Goal: Task Accomplishment & Management: Manage account settings

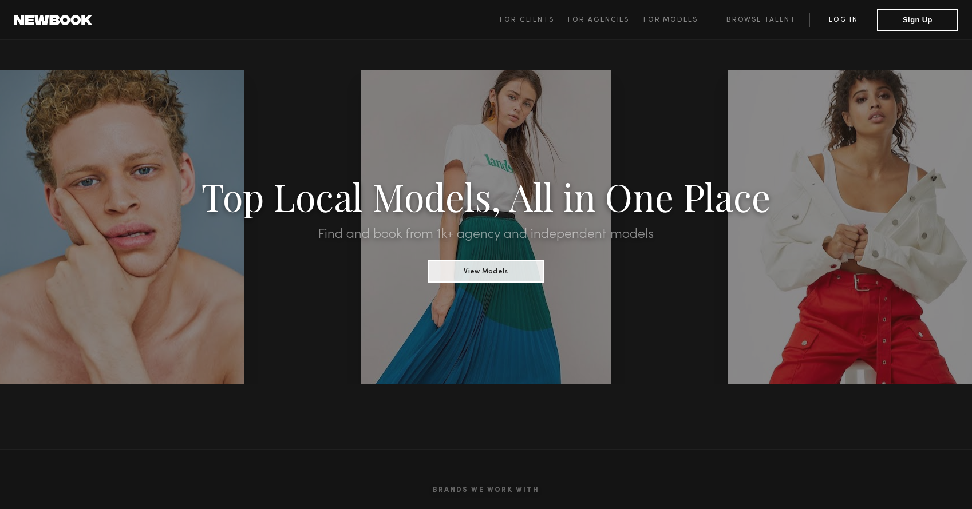
click at [850, 15] on link "Log in" at bounding box center [843, 20] width 68 height 14
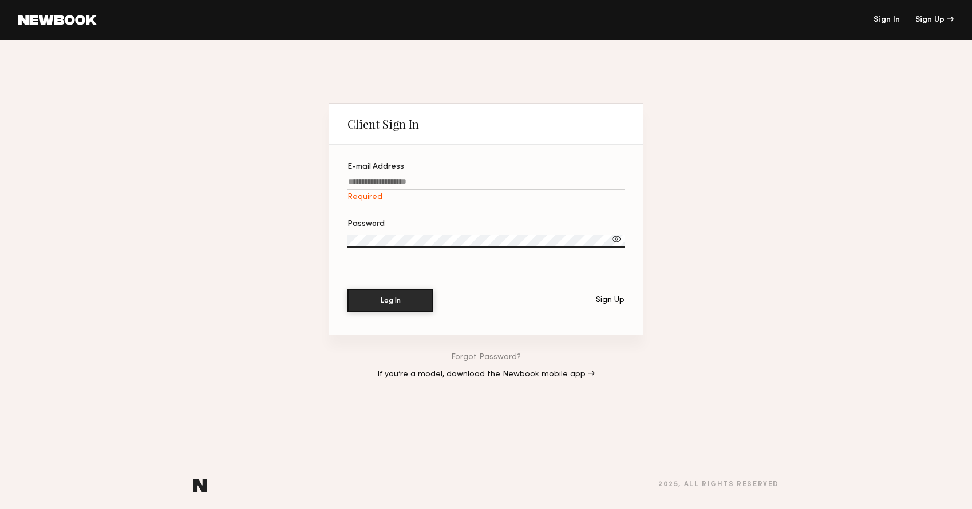
type input "**********"
click at [369, 306] on button "Log In" at bounding box center [390, 299] width 86 height 23
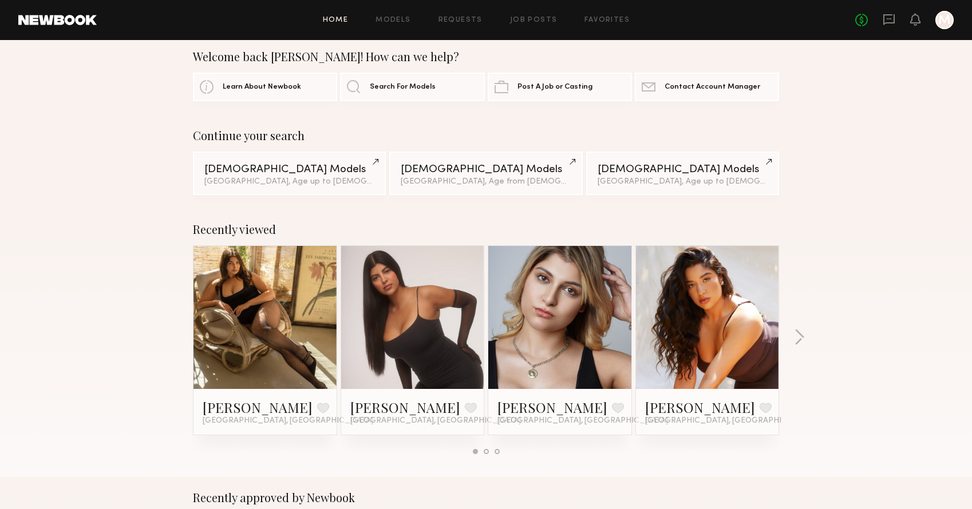
scroll to position [19, 0]
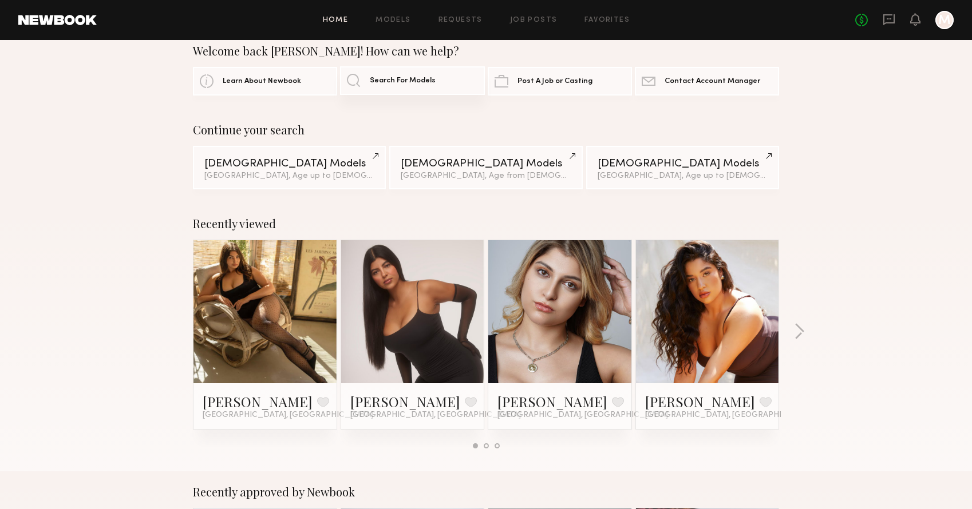
click at [425, 84] on span "Search For Models" at bounding box center [403, 80] width 66 height 7
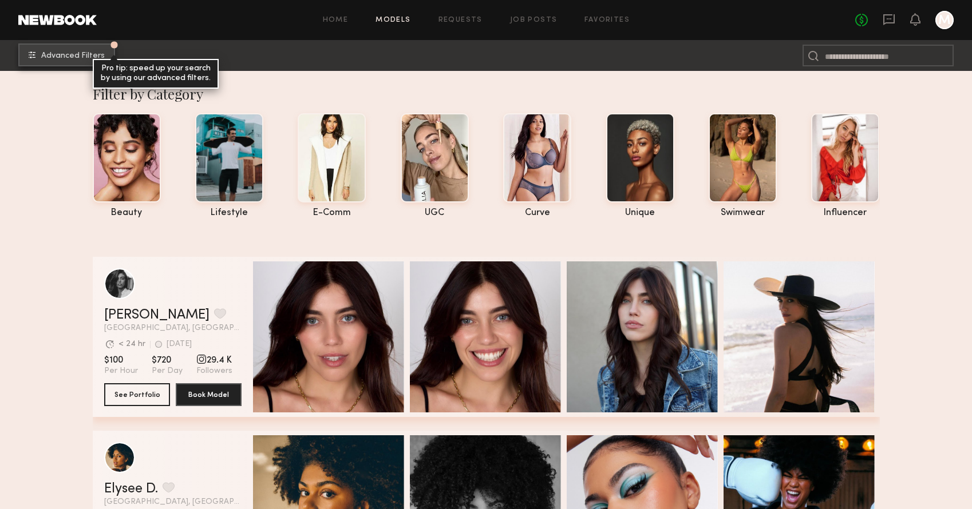
click at [102, 58] on span "Advanced Filters" at bounding box center [73, 56] width 64 height 8
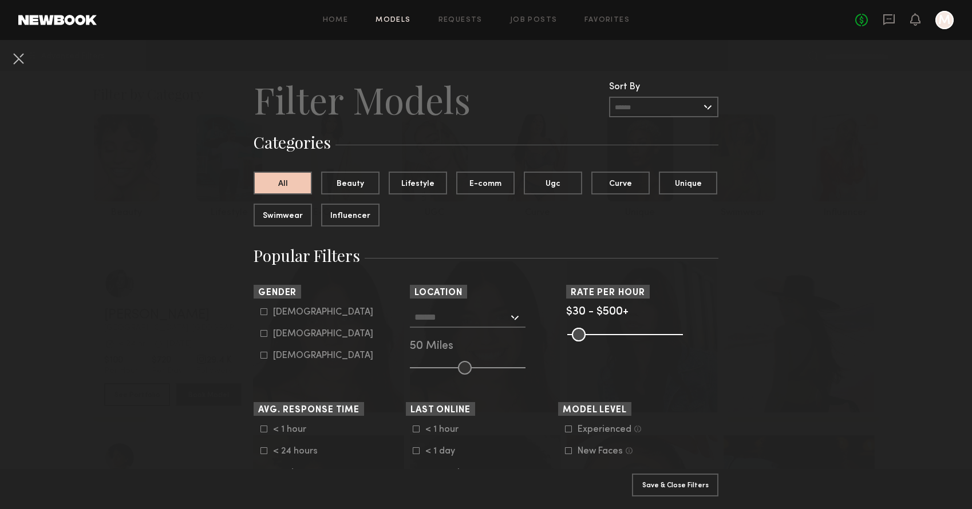
click at [264, 334] on icon at bounding box center [263, 333] width 7 height 7
type input "**"
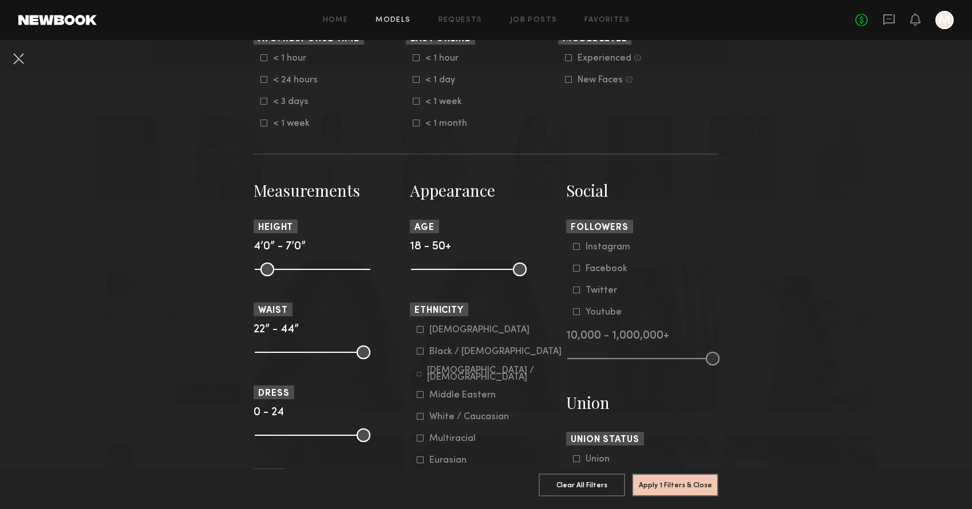
scroll to position [373, 0]
drag, startPoint x: 521, startPoint y: 270, endPoint x: 471, endPoint y: 270, distance: 49.8
type input "**"
click at [471, 270] on input "range" at bounding box center [469, 269] width 116 height 14
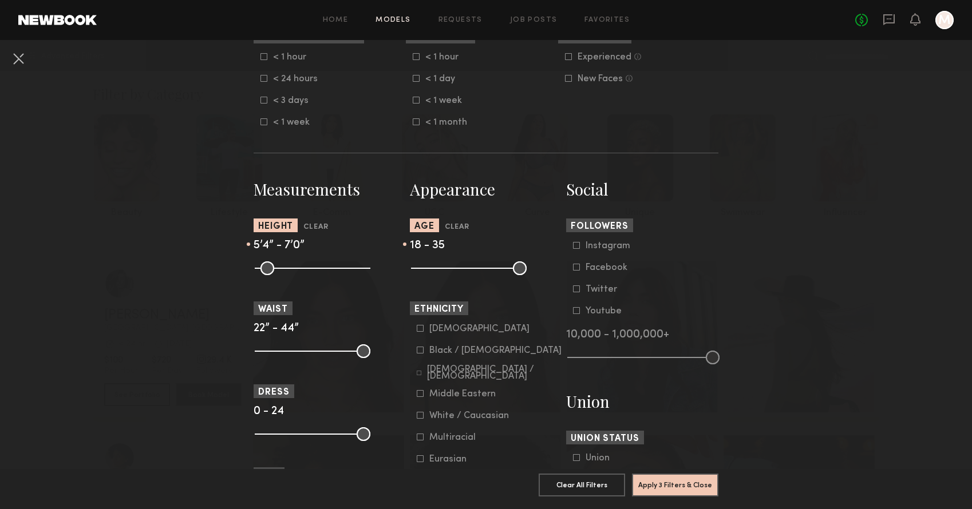
drag, startPoint x: 262, startPoint y: 270, endPoint x: 306, endPoint y: 276, distance: 45.1
type input "**"
click at [306, 274] on common-range-minmax at bounding box center [312, 267] width 116 height 14
drag, startPoint x: 364, startPoint y: 269, endPoint x: 325, endPoint y: 268, distance: 38.9
type input "**"
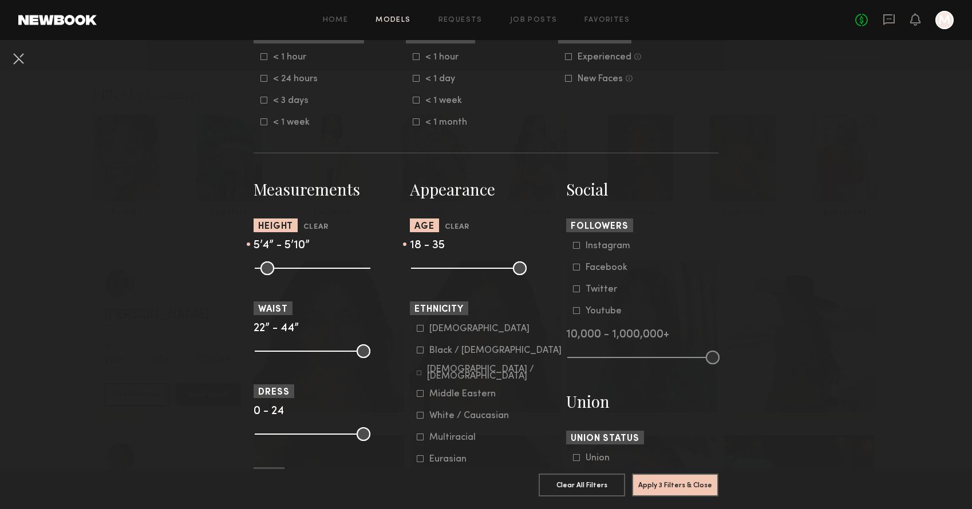
click at [325, 268] on input "range" at bounding box center [313, 269] width 116 height 14
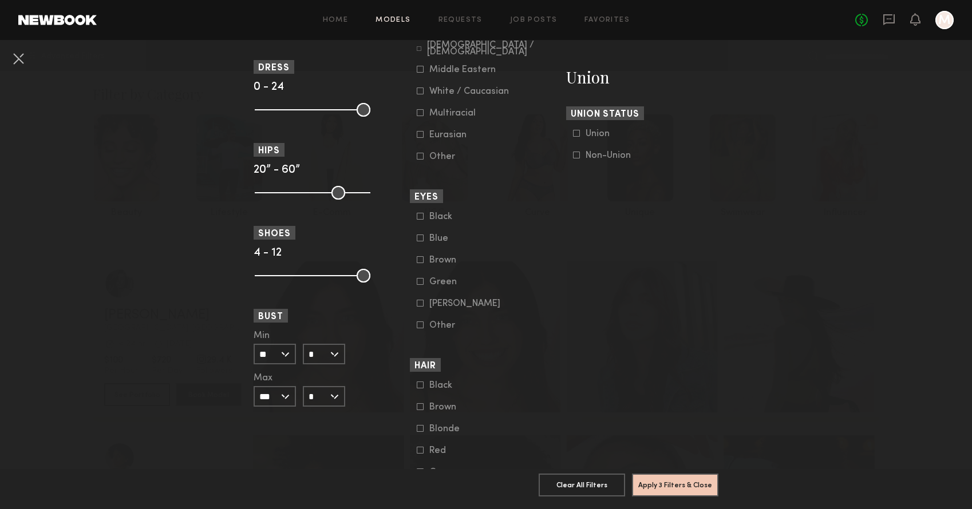
scroll to position [715, 0]
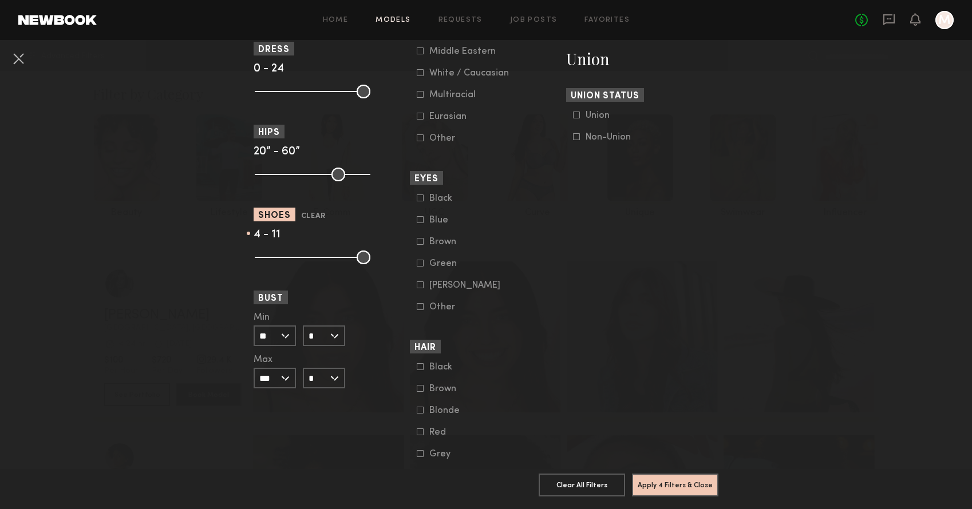
drag, startPoint x: 360, startPoint y: 256, endPoint x: 350, endPoint y: 256, distance: 9.7
type input "**"
click at [350, 256] on input "range" at bounding box center [313, 258] width 116 height 14
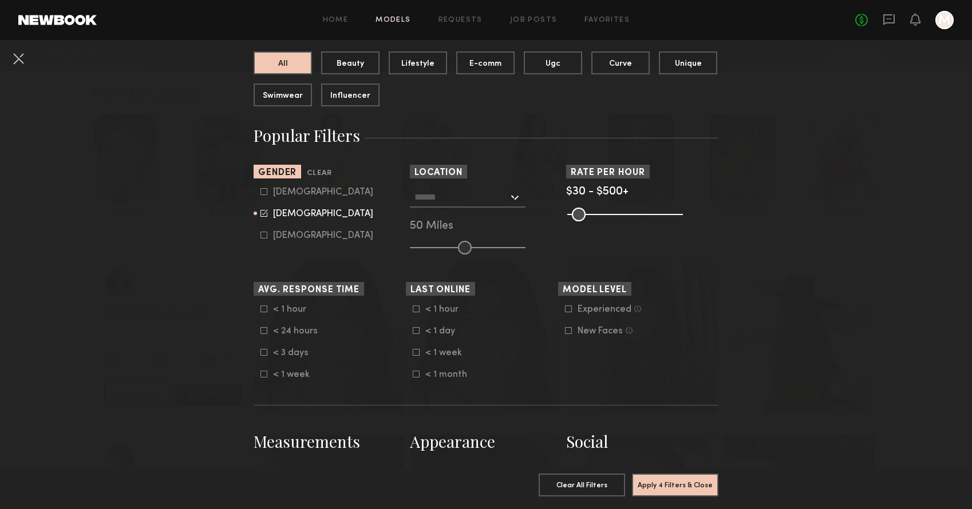
scroll to position [116, 0]
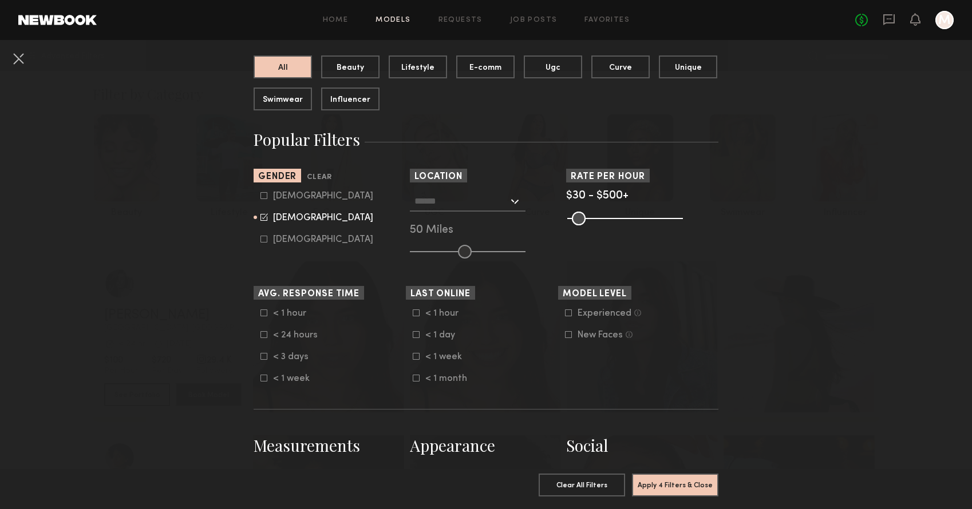
click at [514, 200] on div at bounding box center [468, 201] width 116 height 21
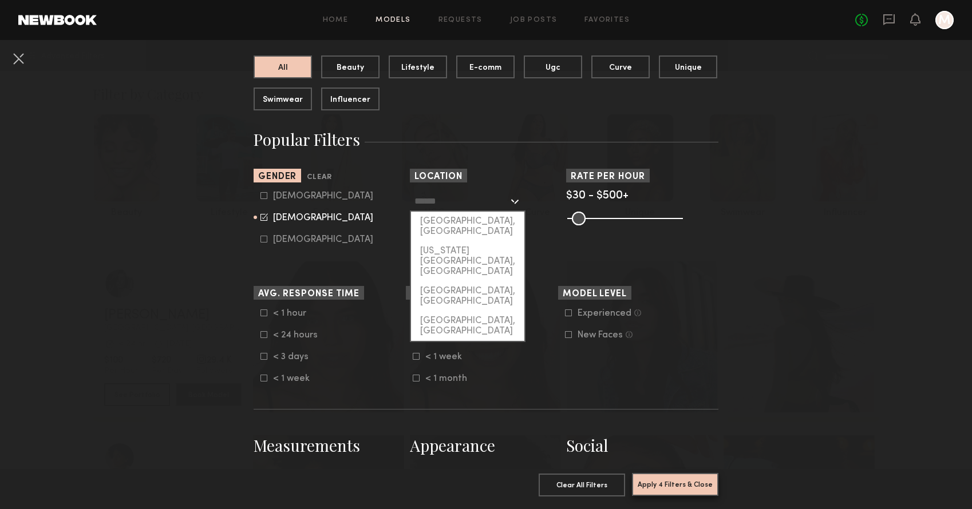
click at [669, 491] on button "Apply 4 Filters & Close" at bounding box center [675, 484] width 86 height 23
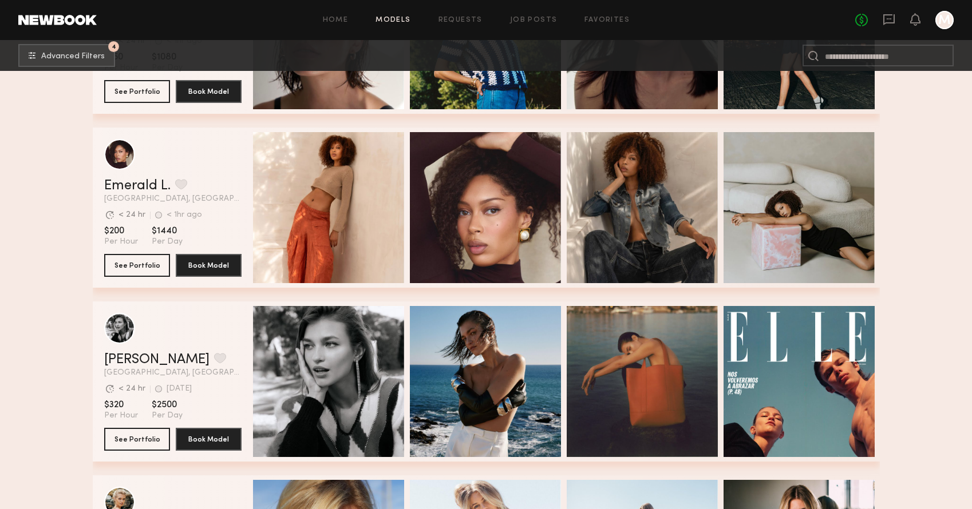
scroll to position [326, 0]
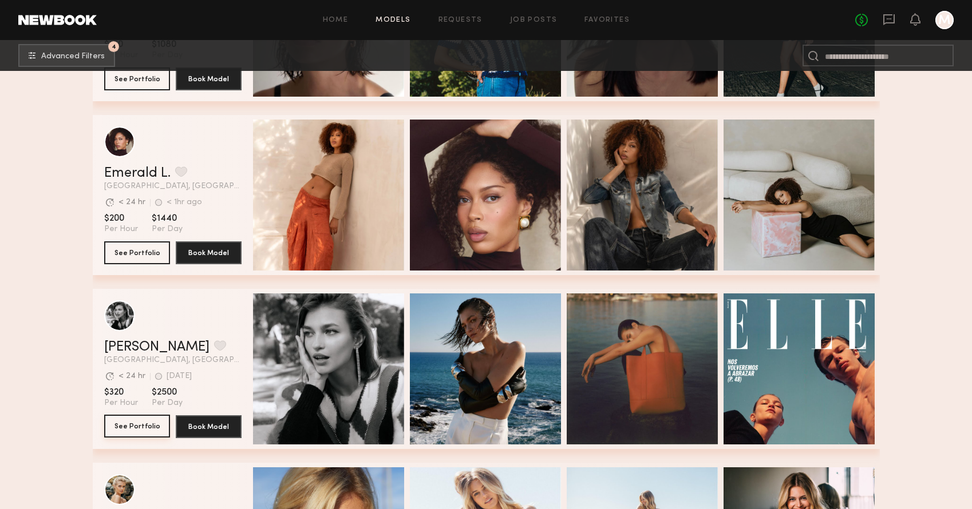
click at [148, 431] on button "See Portfolio" at bounding box center [137, 426] width 66 height 23
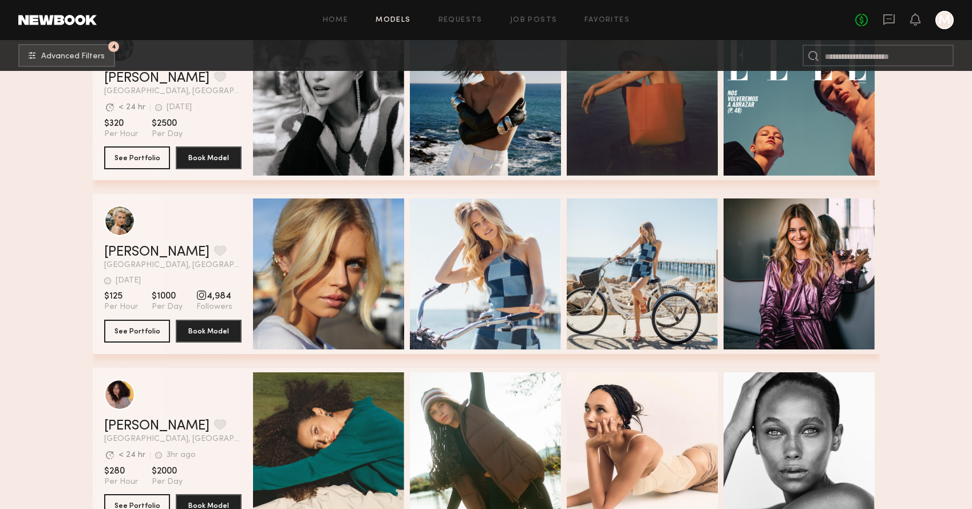
scroll to position [599, 0]
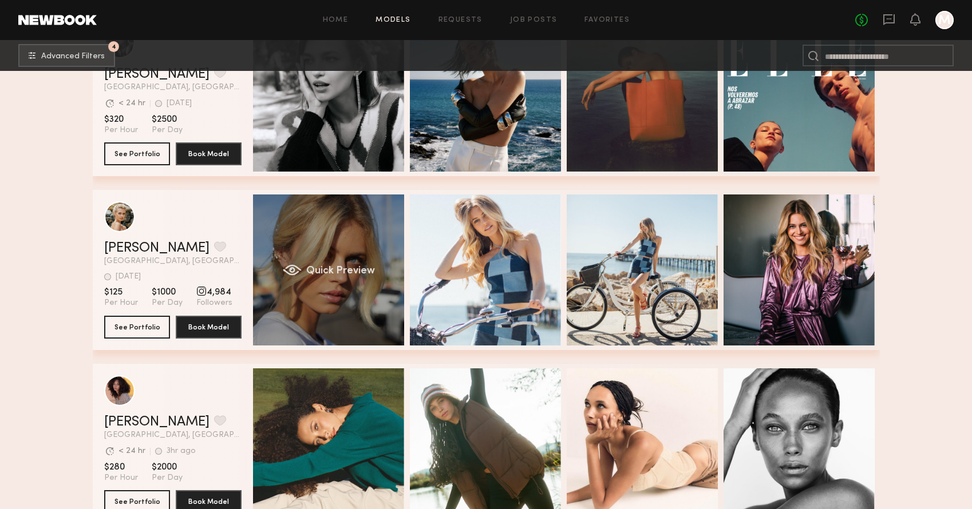
click at [345, 282] on div "Quick Preview" at bounding box center [328, 270] width 151 height 151
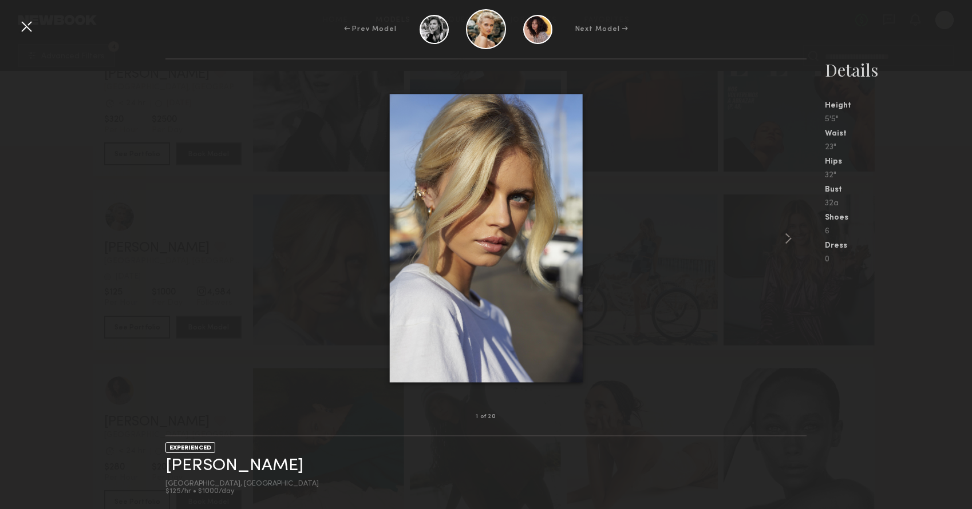
click at [30, 27] on div at bounding box center [26, 26] width 18 height 18
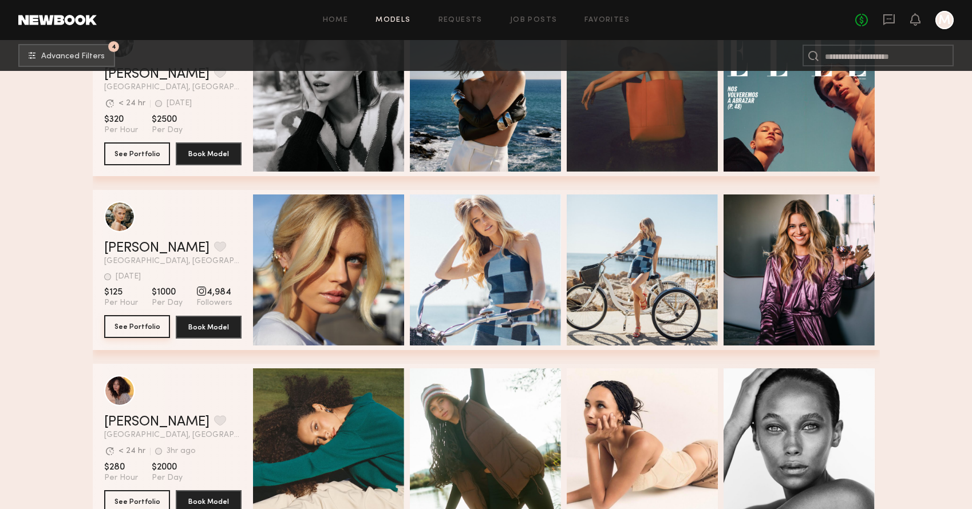
click at [136, 329] on button "See Portfolio" at bounding box center [137, 326] width 66 height 23
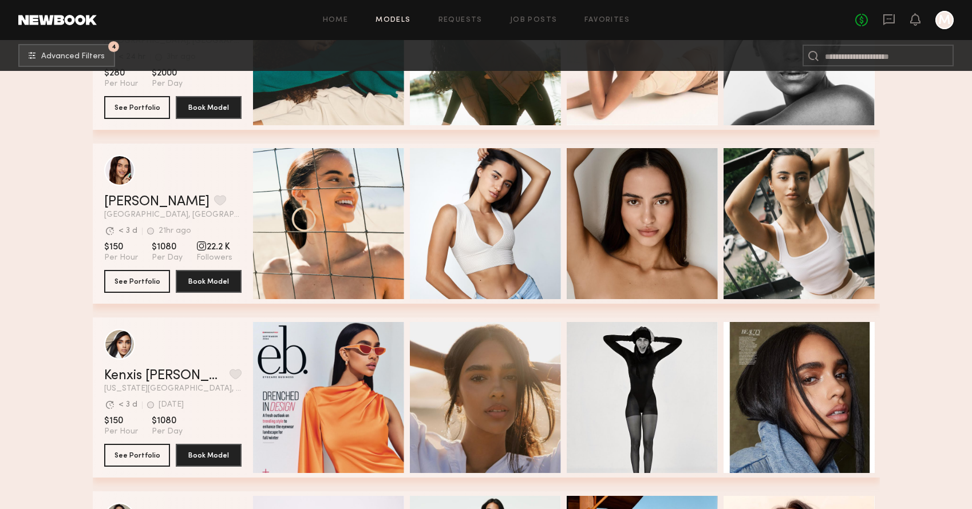
scroll to position [1003, 0]
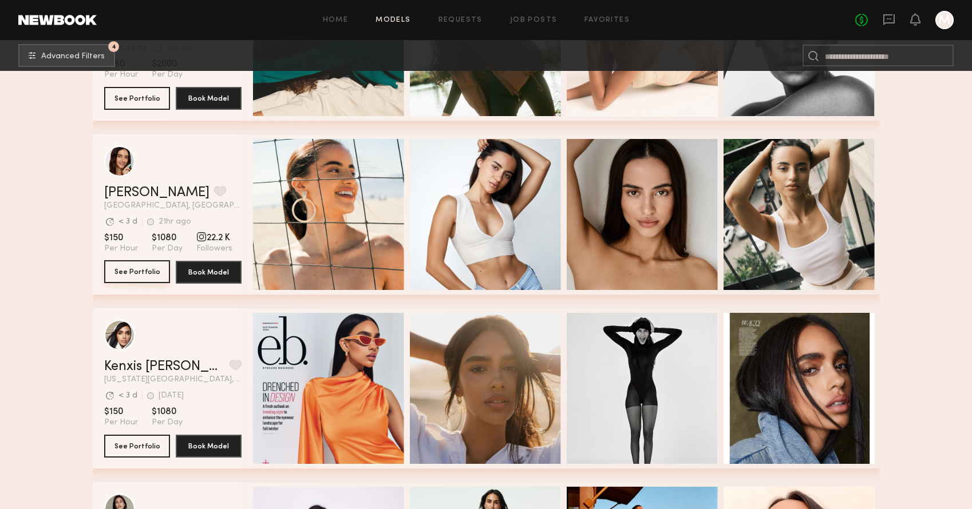
click at [136, 276] on button "See Portfolio" at bounding box center [137, 271] width 66 height 23
click at [145, 453] on button "See Portfolio" at bounding box center [137, 445] width 66 height 23
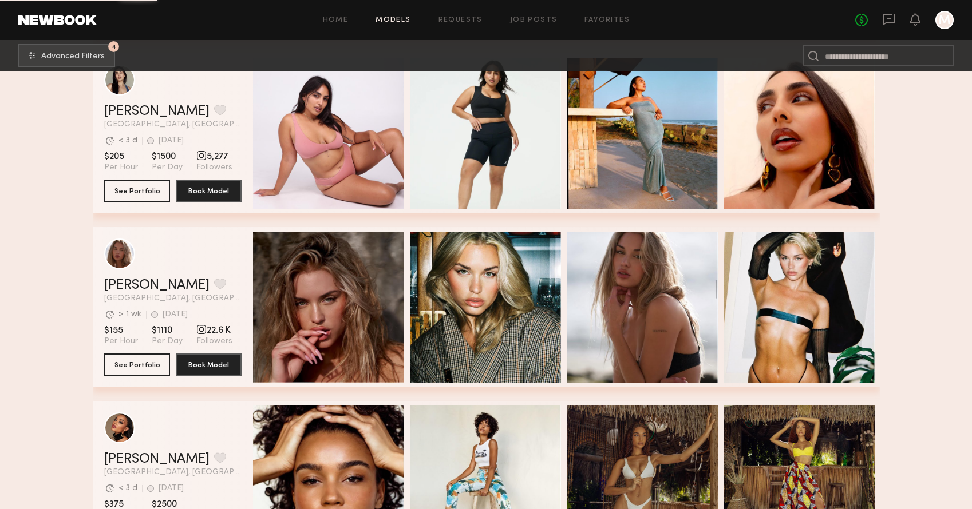
scroll to position [1434, 0]
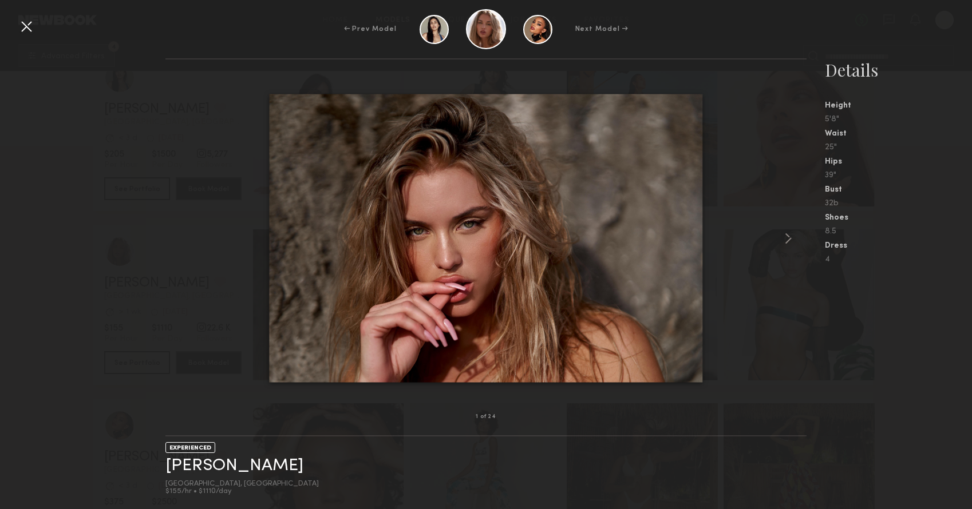
click at [30, 30] on div at bounding box center [26, 26] width 18 height 18
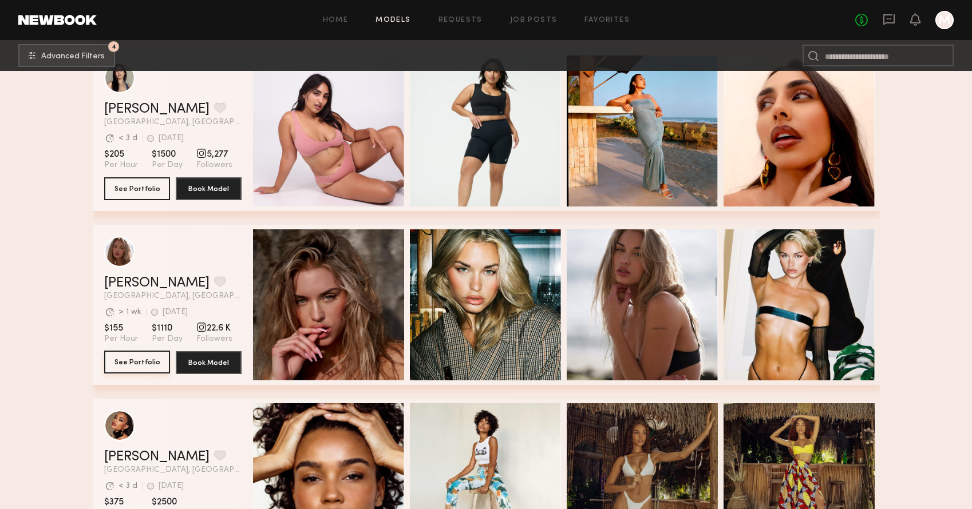
click at [144, 369] on button "See Portfolio" at bounding box center [137, 362] width 66 height 23
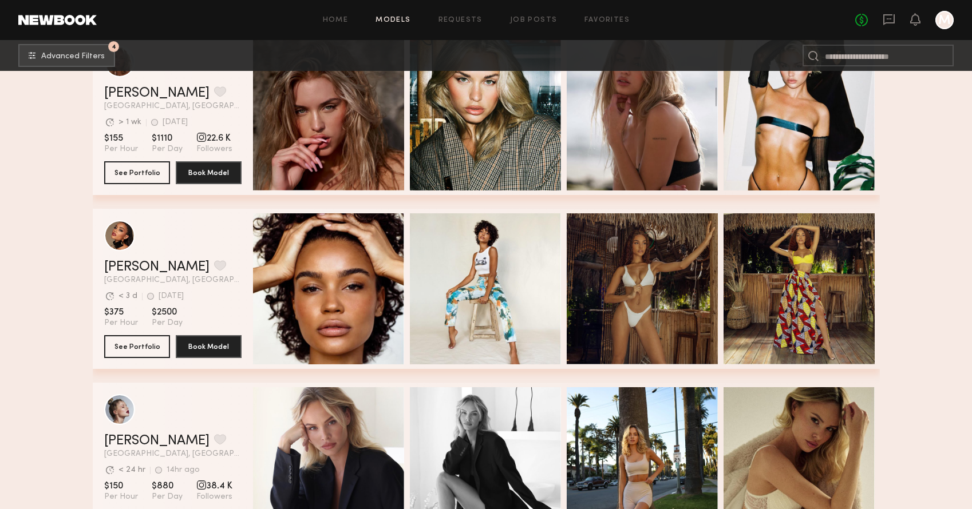
scroll to position [1633, 0]
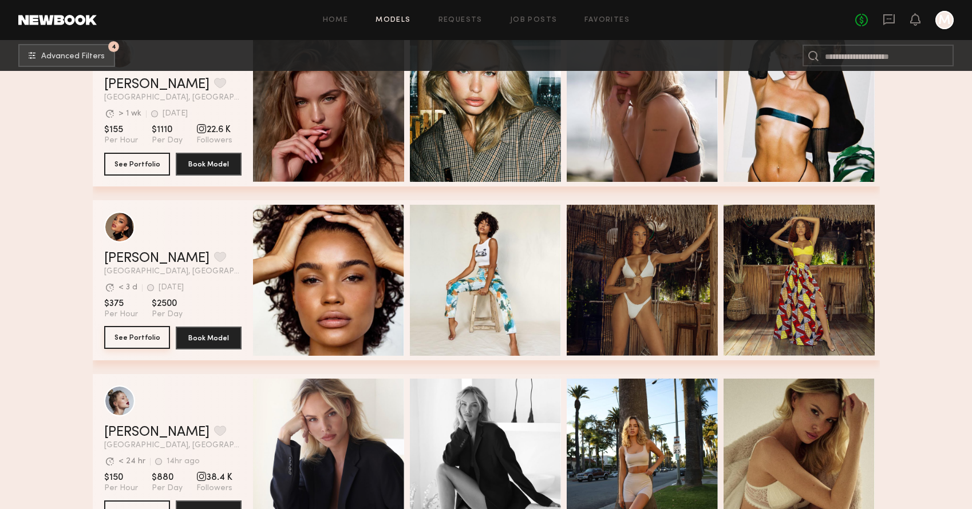
click at [129, 343] on button "See Portfolio" at bounding box center [137, 337] width 66 height 23
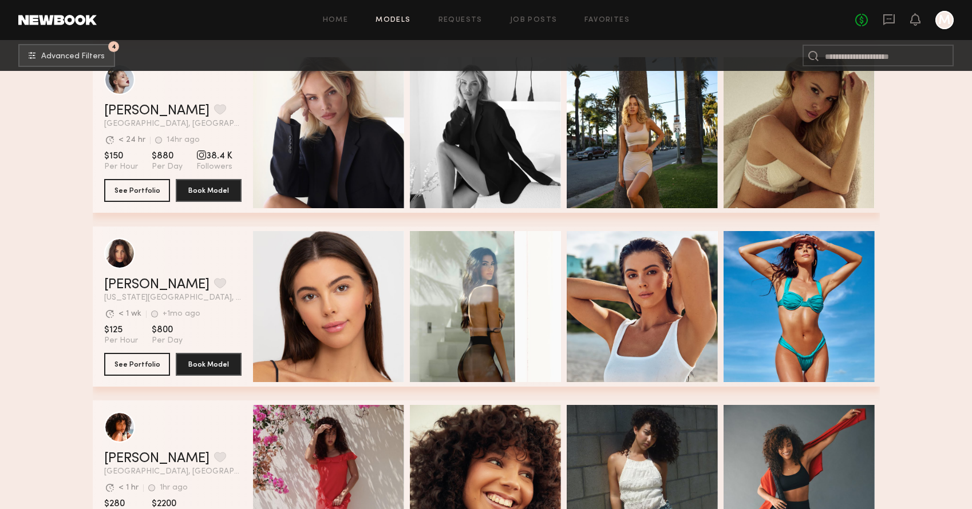
scroll to position [1969, 0]
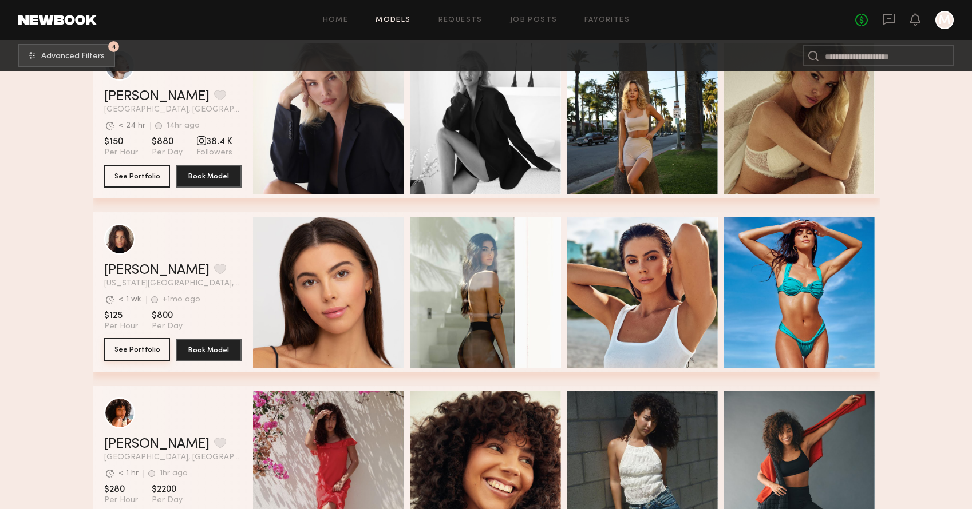
click at [141, 348] on button "See Portfolio" at bounding box center [137, 349] width 66 height 23
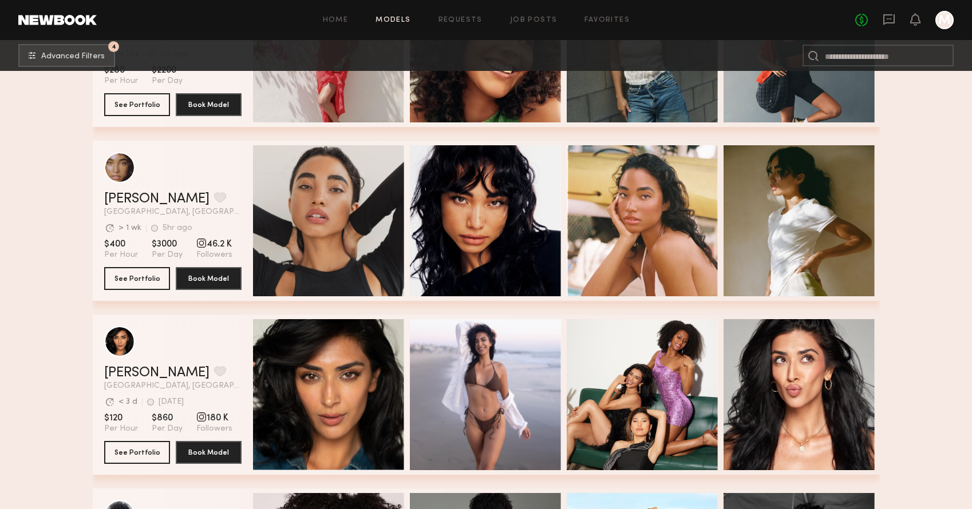
scroll to position [2399, 0]
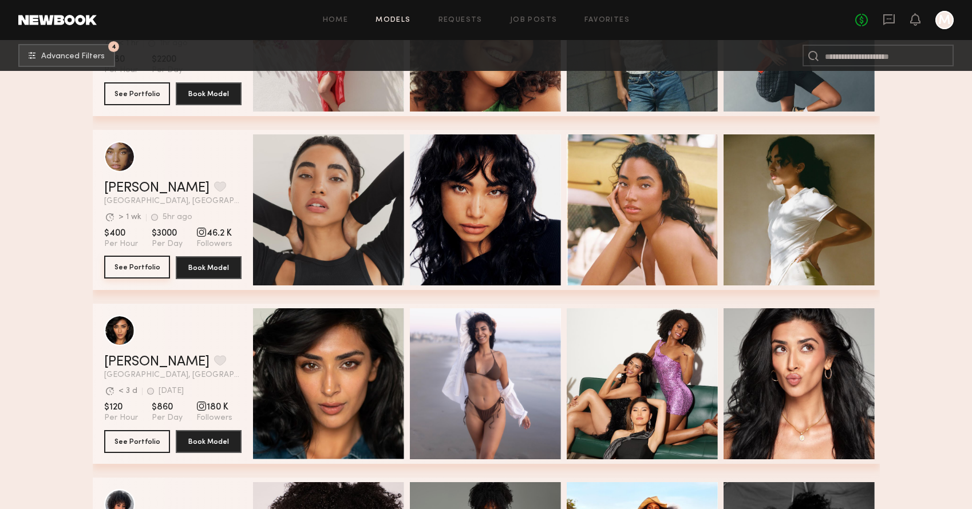
click at [144, 270] on button "See Portfolio" at bounding box center [137, 267] width 66 height 23
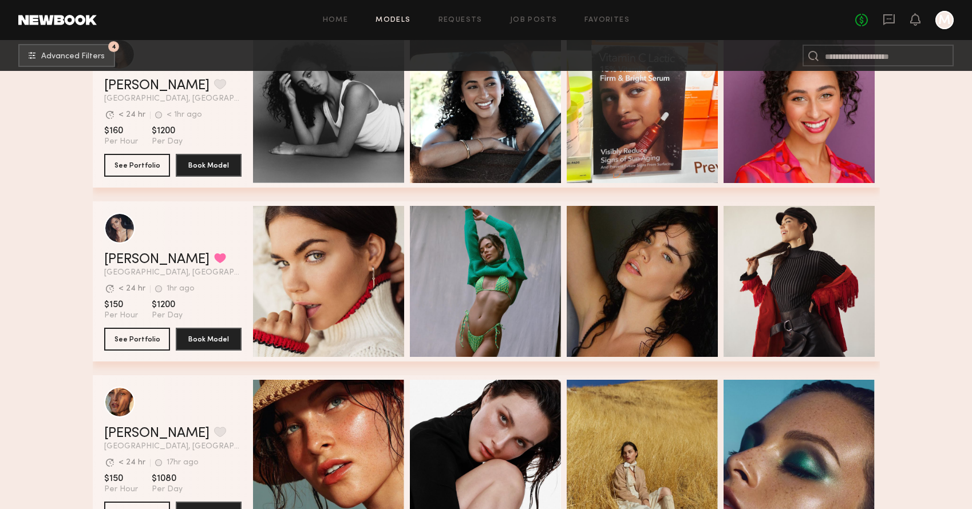
scroll to position [3201, 0]
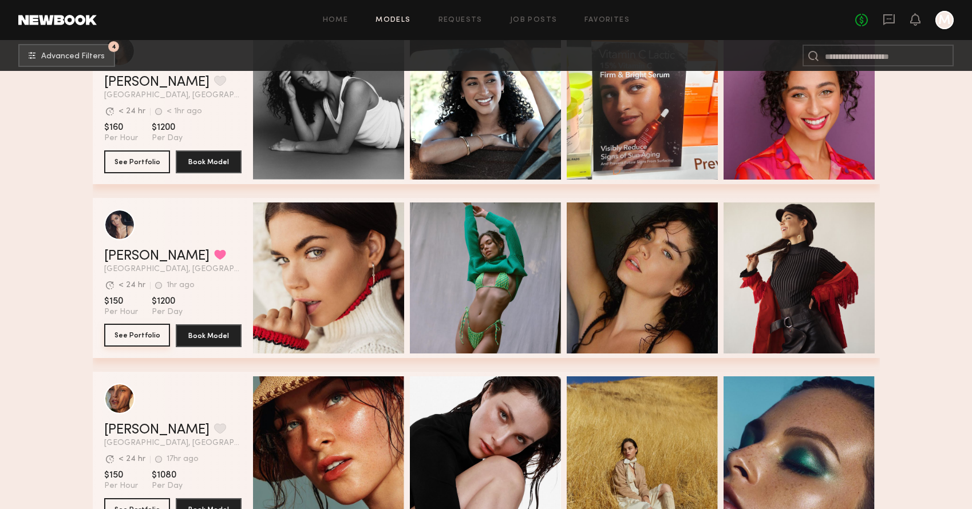
click at [129, 330] on button "See Portfolio" at bounding box center [137, 335] width 66 height 23
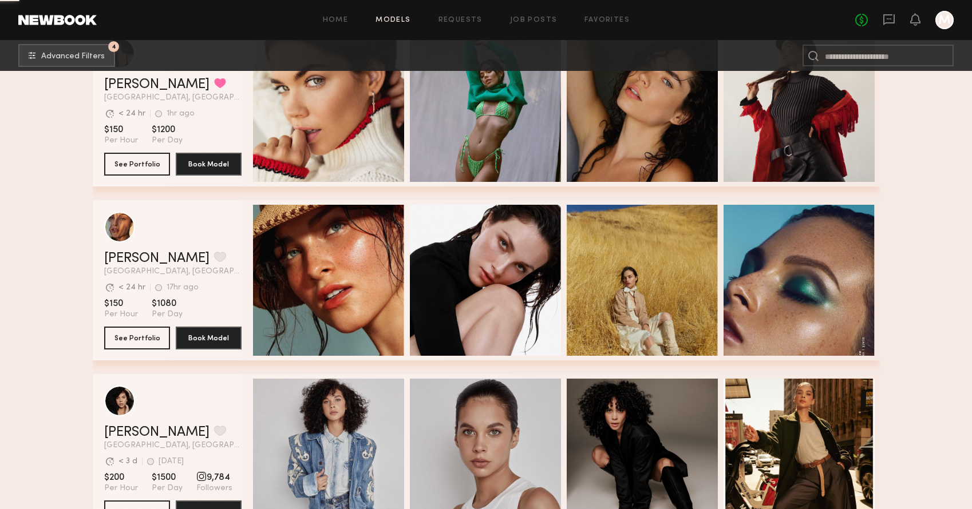
scroll to position [3379, 0]
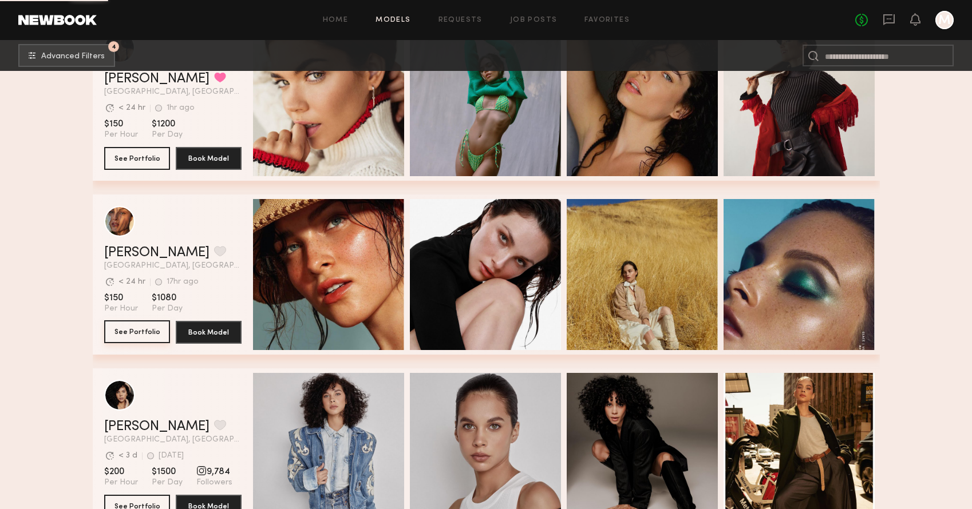
click at [140, 336] on button "See Portfolio" at bounding box center [137, 332] width 66 height 23
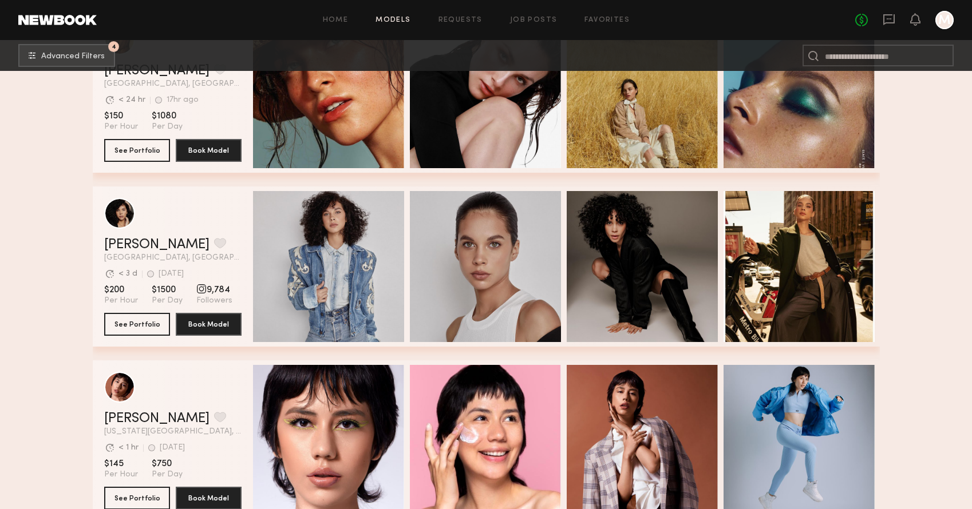
scroll to position [3570, 0]
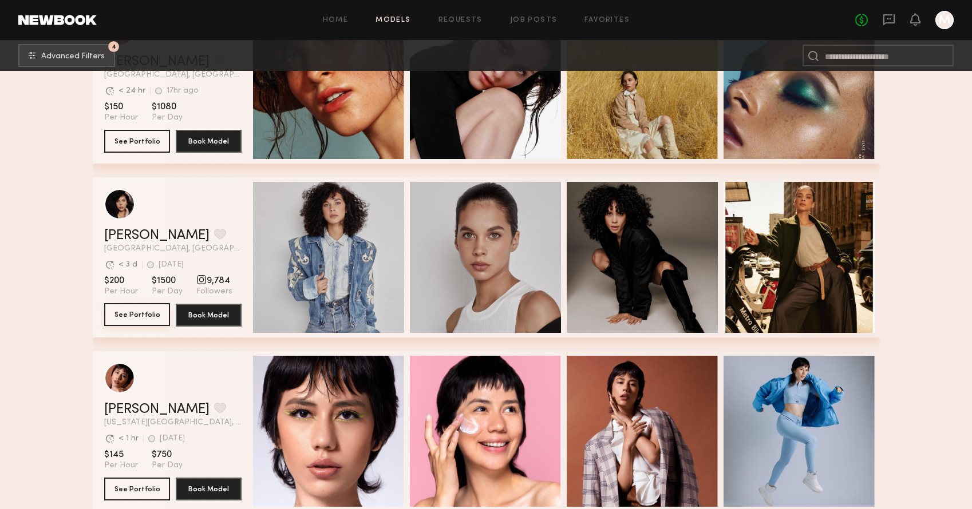
click at [146, 306] on button "See Portfolio" at bounding box center [137, 314] width 66 height 23
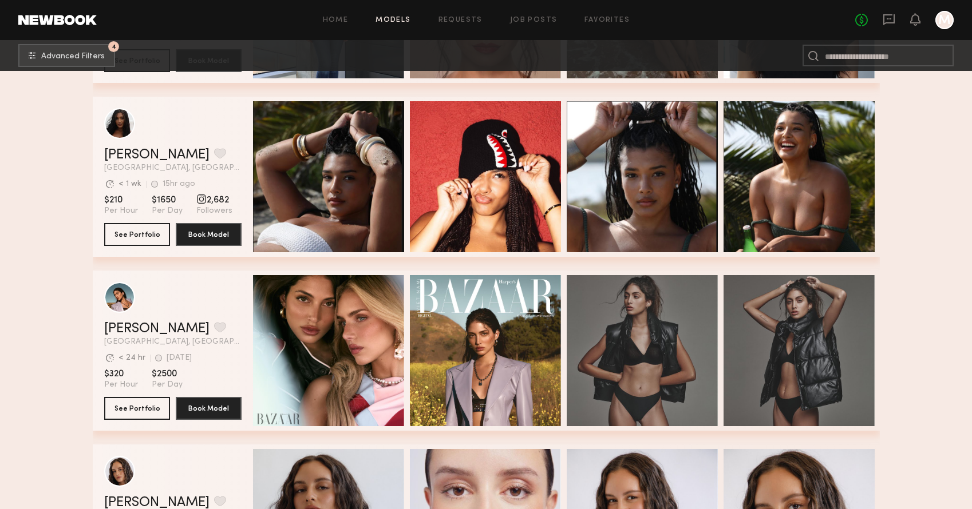
scroll to position [5391, 0]
click at [140, 232] on button "See Portfolio" at bounding box center [137, 233] width 66 height 23
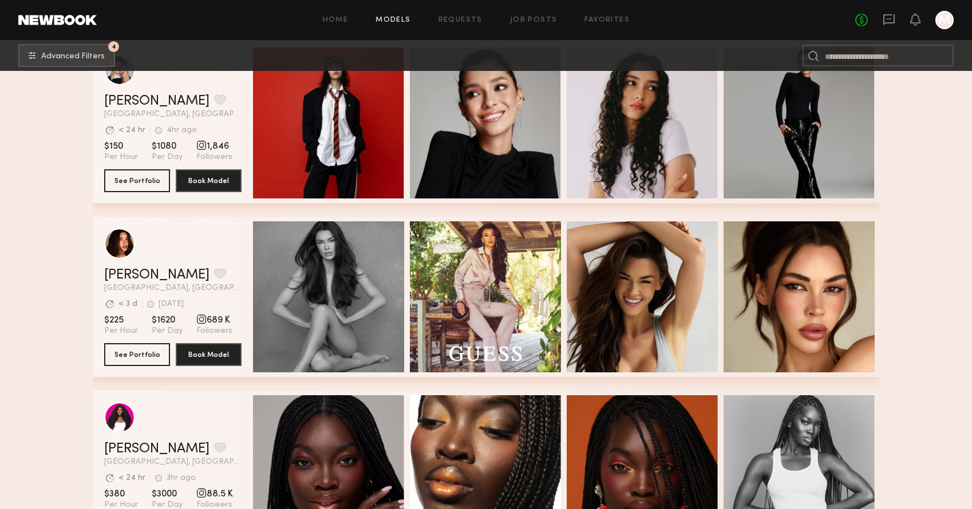
scroll to position [11188, 0]
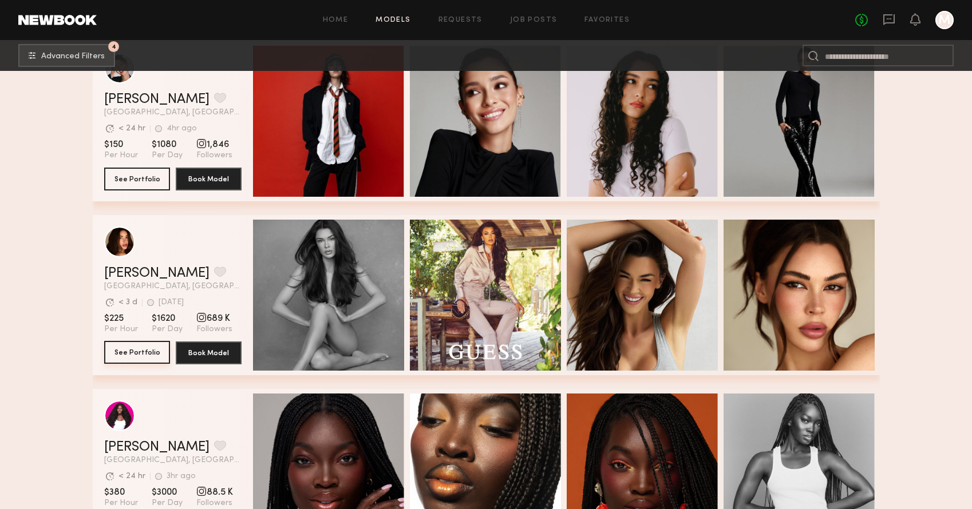
click at [145, 355] on button "See Portfolio" at bounding box center [137, 352] width 66 height 23
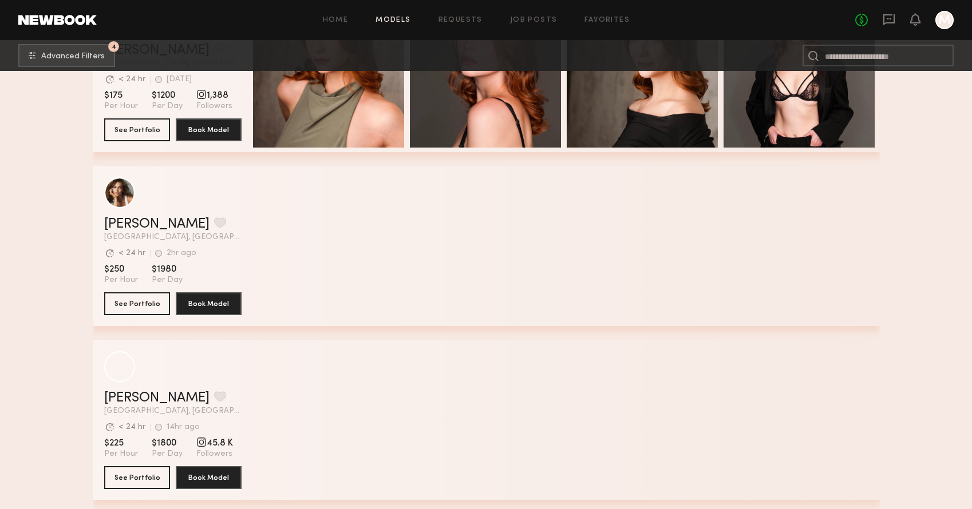
scroll to position [15067, 0]
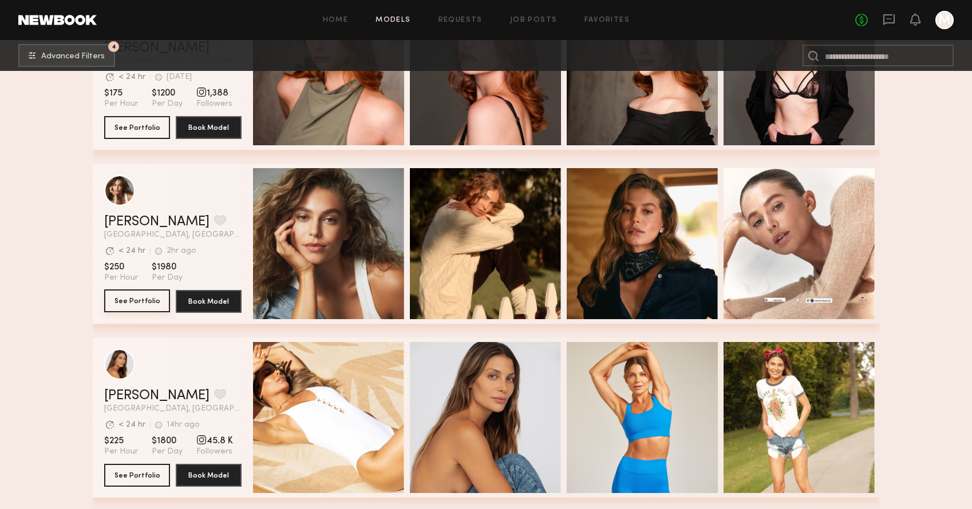
click at [136, 305] on button "See Portfolio" at bounding box center [137, 301] width 66 height 23
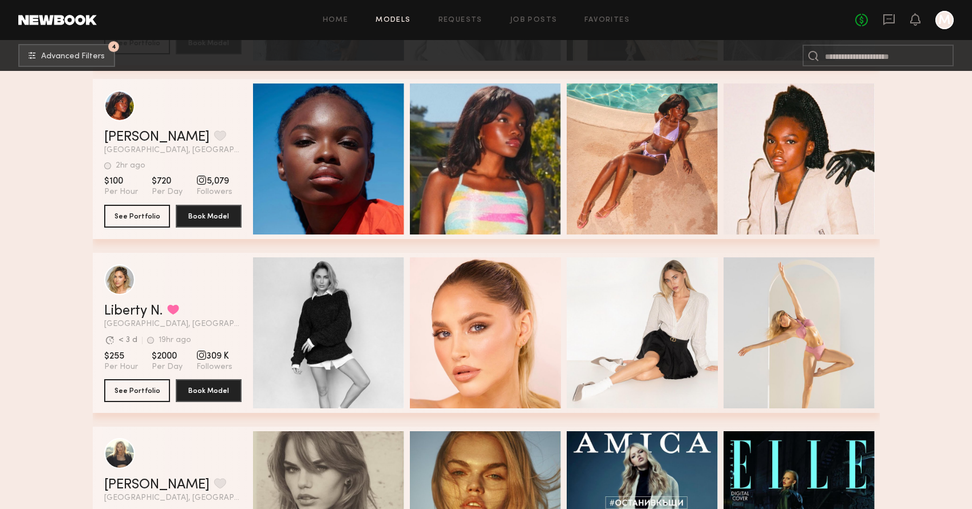
scroll to position [19156, 0]
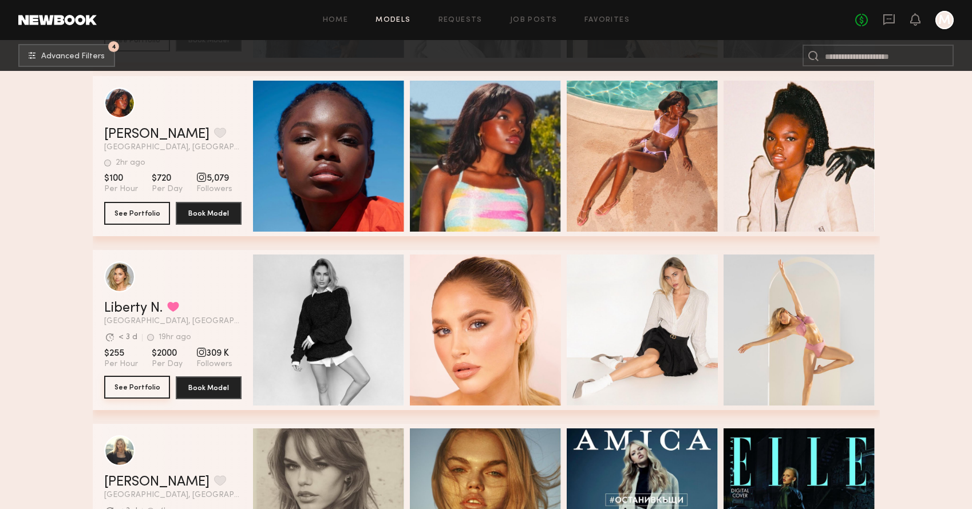
click at [124, 386] on button "See Portfolio" at bounding box center [137, 387] width 66 height 23
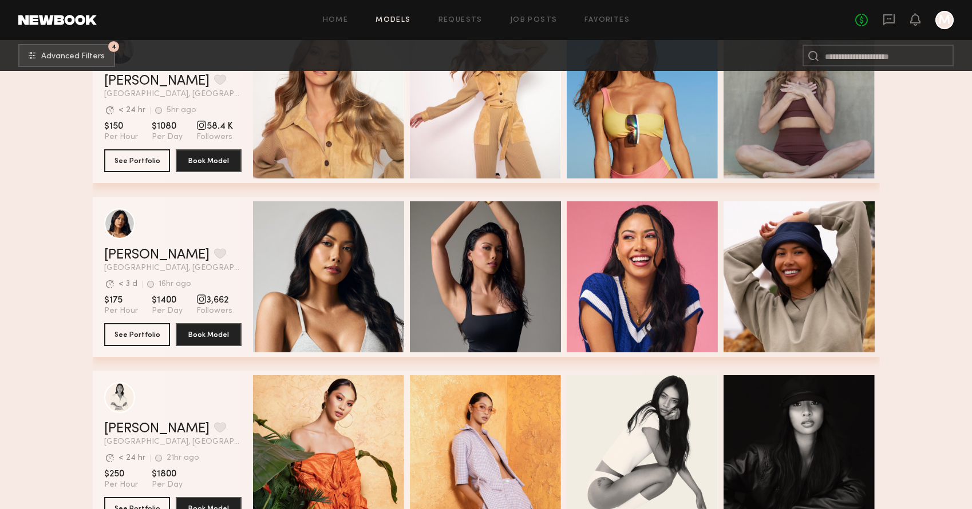
scroll to position [20832, 0]
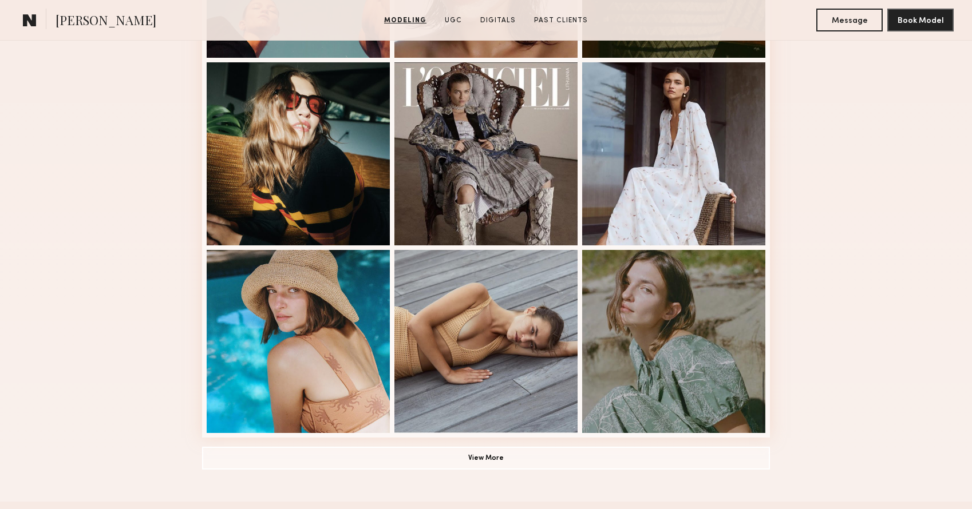
scroll to position [664, 0]
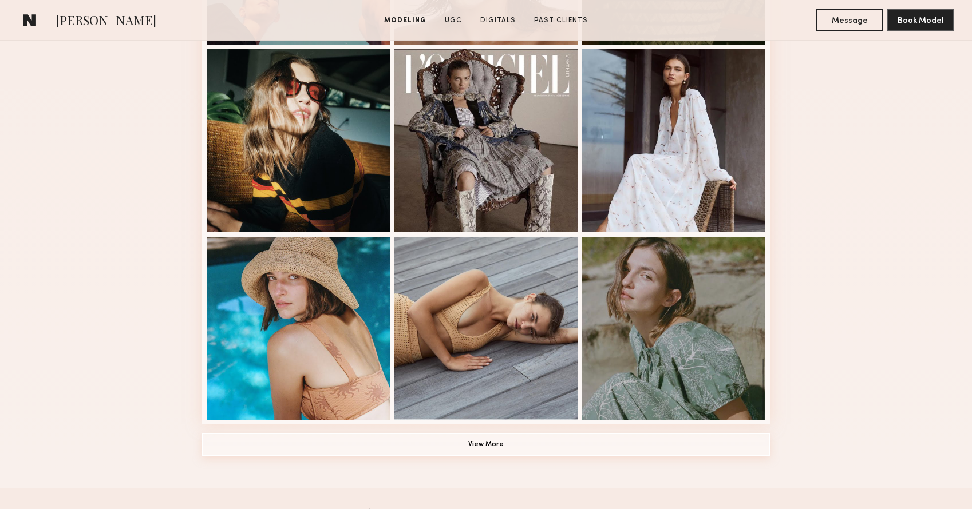
click at [478, 448] on button "View More" at bounding box center [486, 444] width 568 height 23
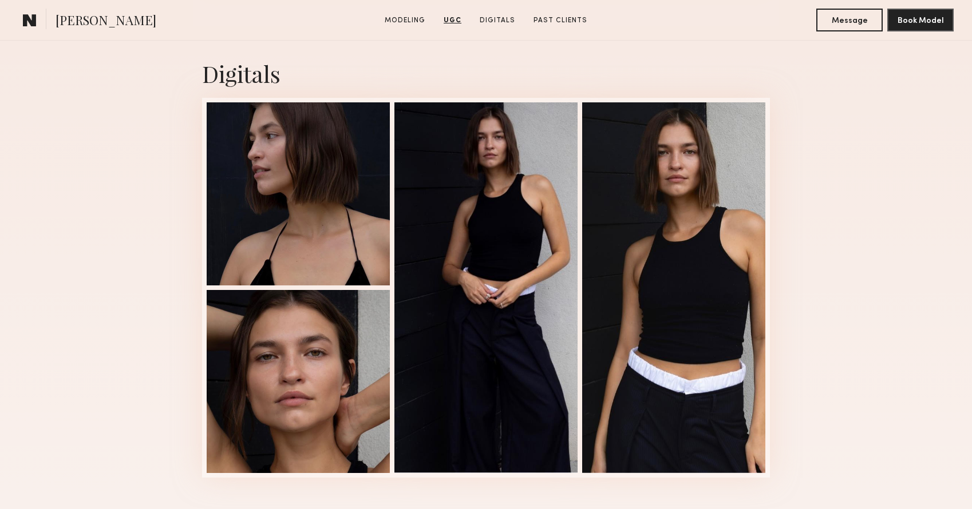
scroll to position [2980, 0]
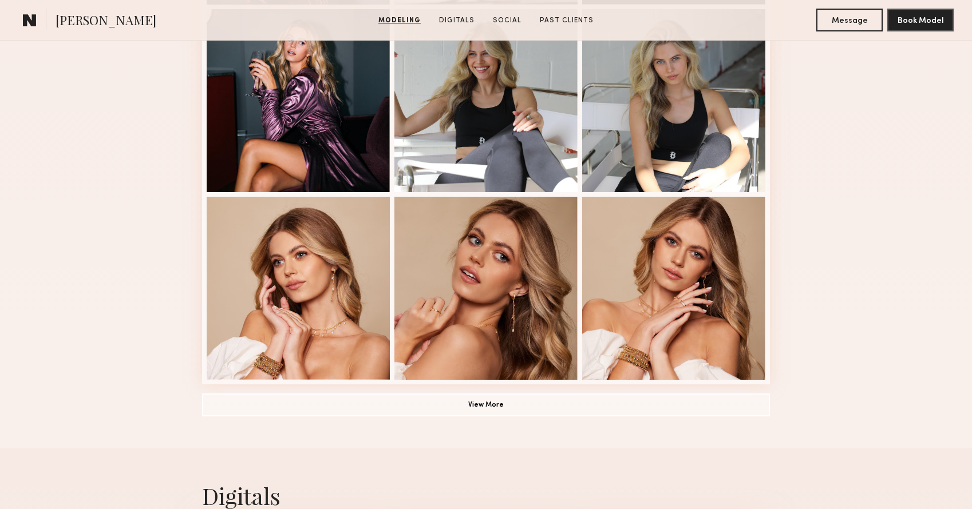
scroll to position [743, 0]
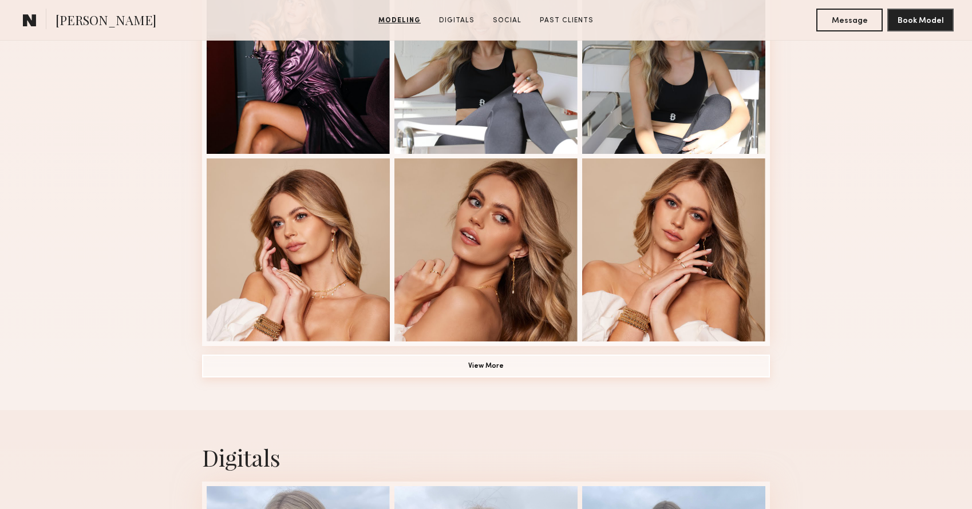
click at [550, 373] on button "View More" at bounding box center [486, 366] width 568 height 23
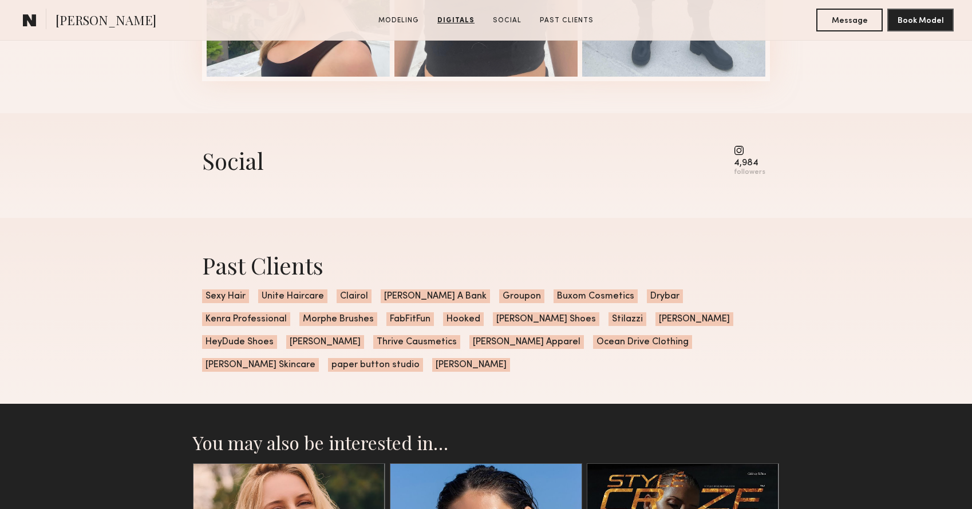
scroll to position [2059, 0]
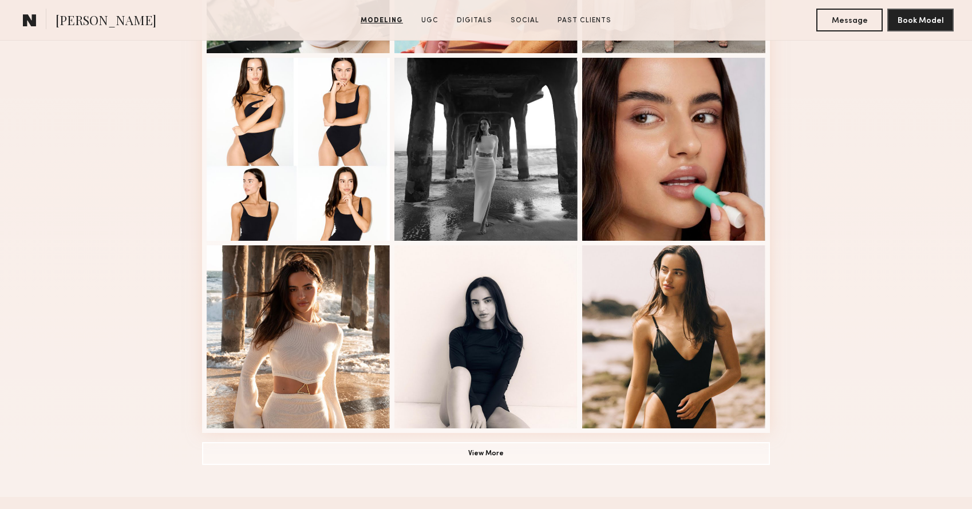
scroll to position [658, 0]
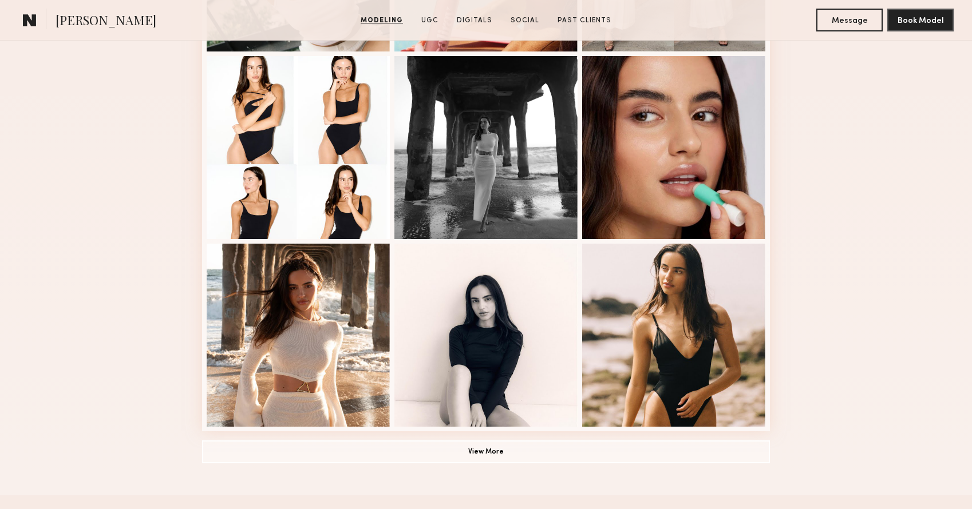
click at [567, 454] on button "View More" at bounding box center [486, 452] width 568 height 23
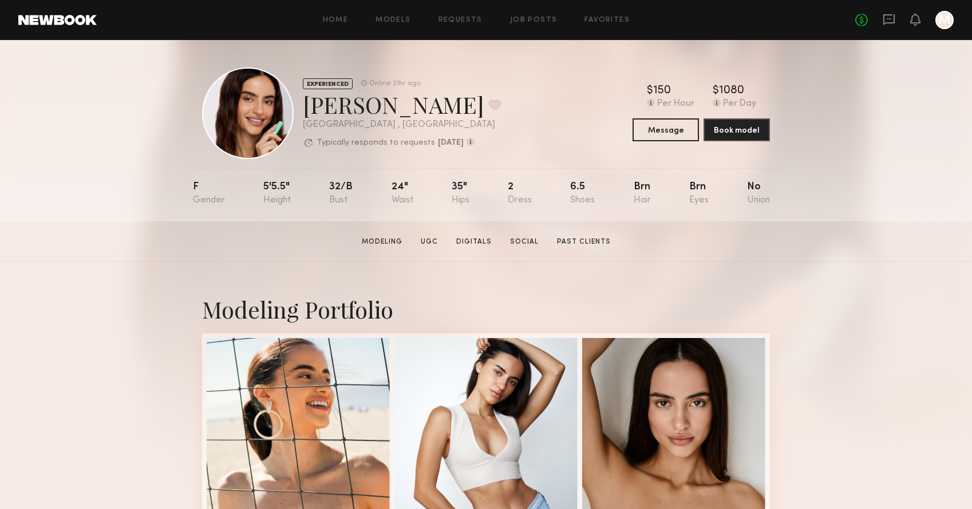
scroll to position [0, 0]
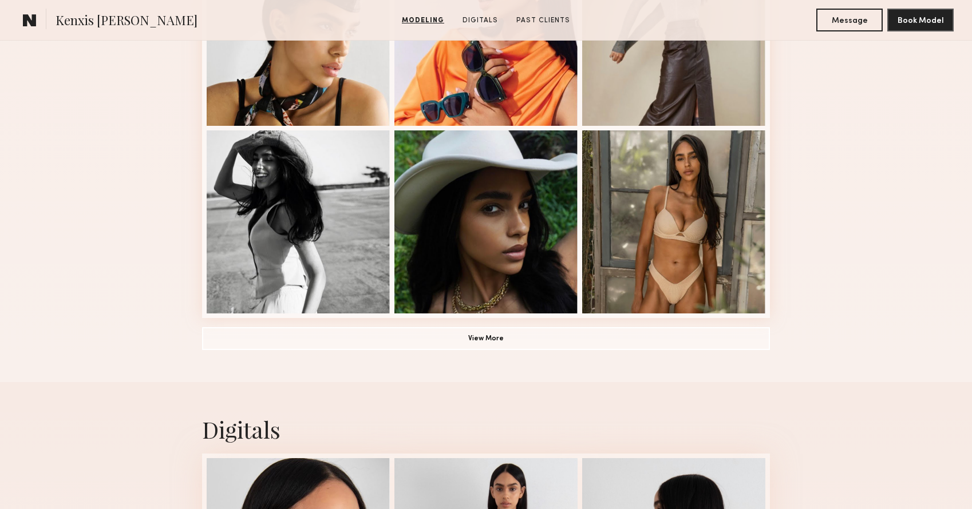
scroll to position [774, 0]
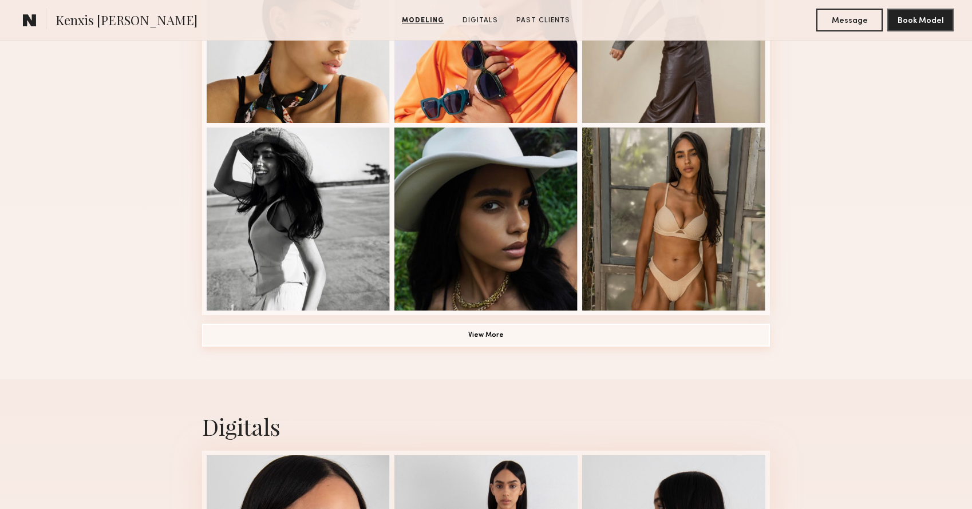
click at [555, 341] on button "View More" at bounding box center [486, 335] width 568 height 23
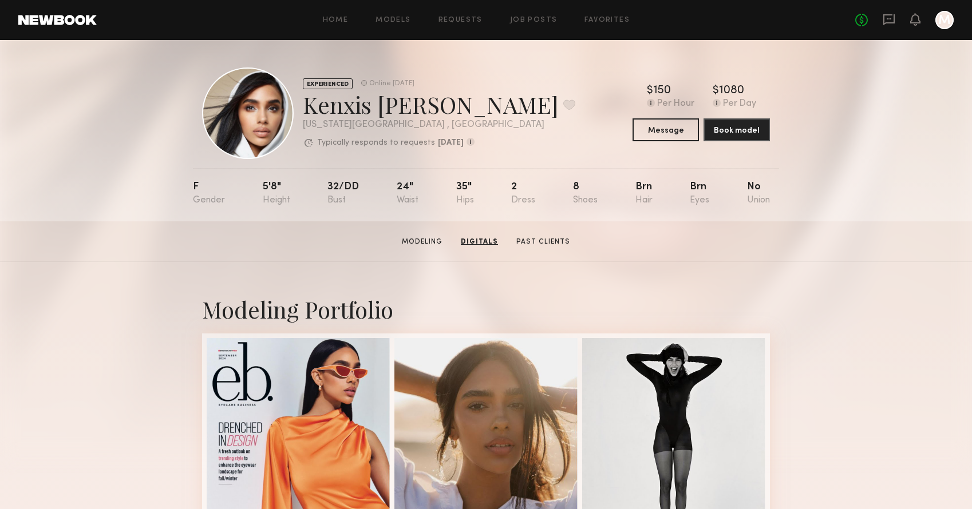
scroll to position [0, 0]
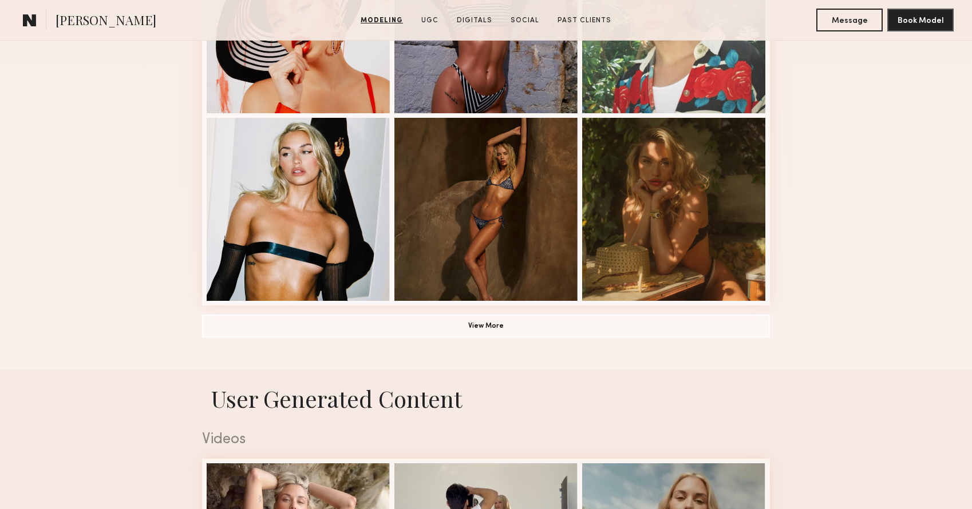
scroll to position [784, 0]
click at [503, 324] on button "View More" at bounding box center [486, 325] width 568 height 23
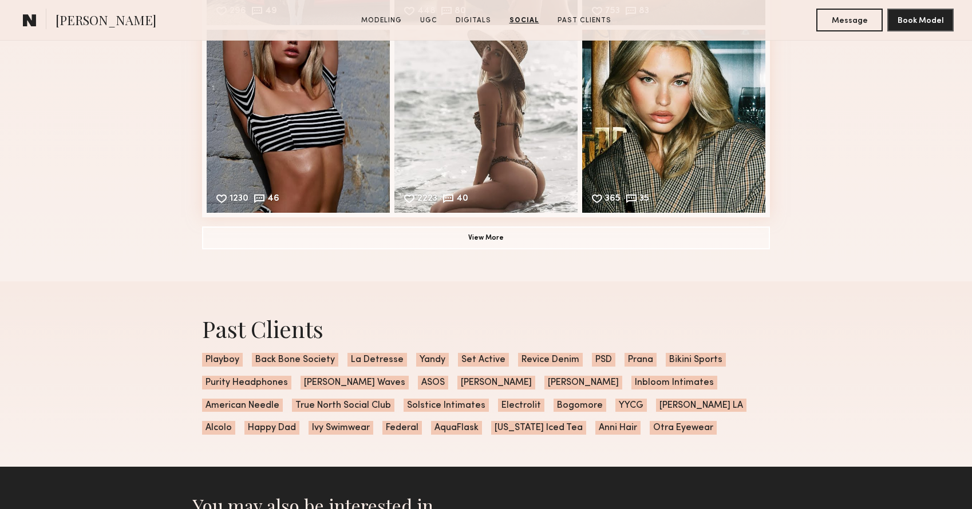
scroll to position [3499, 0]
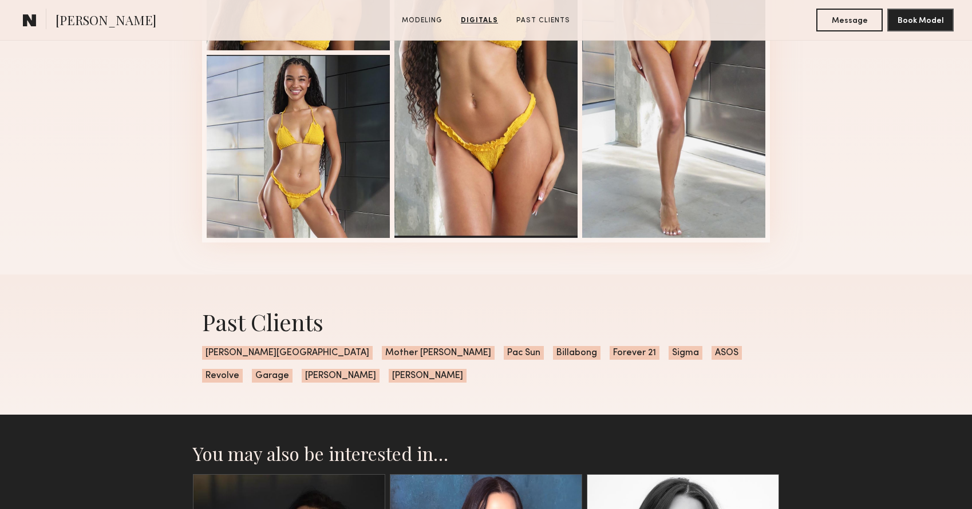
scroll to position [974, 0]
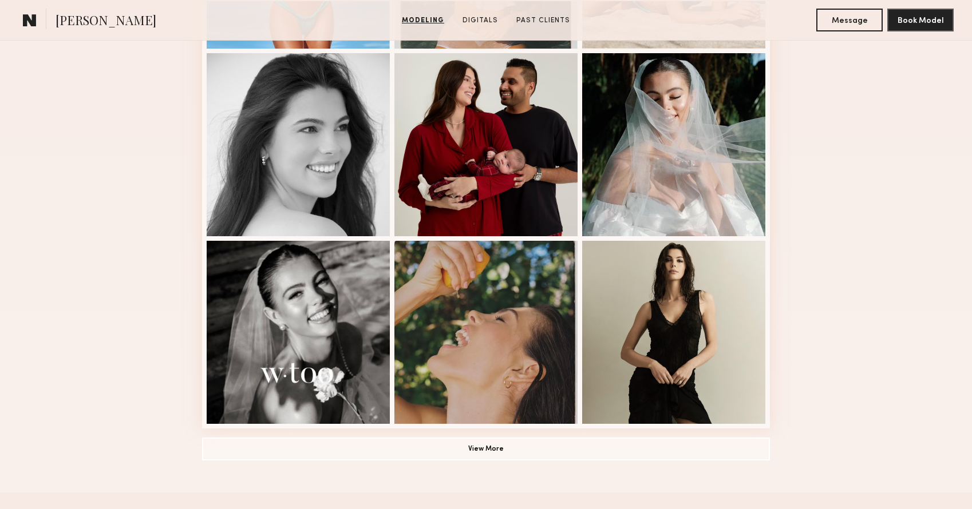
scroll to position [665, 0]
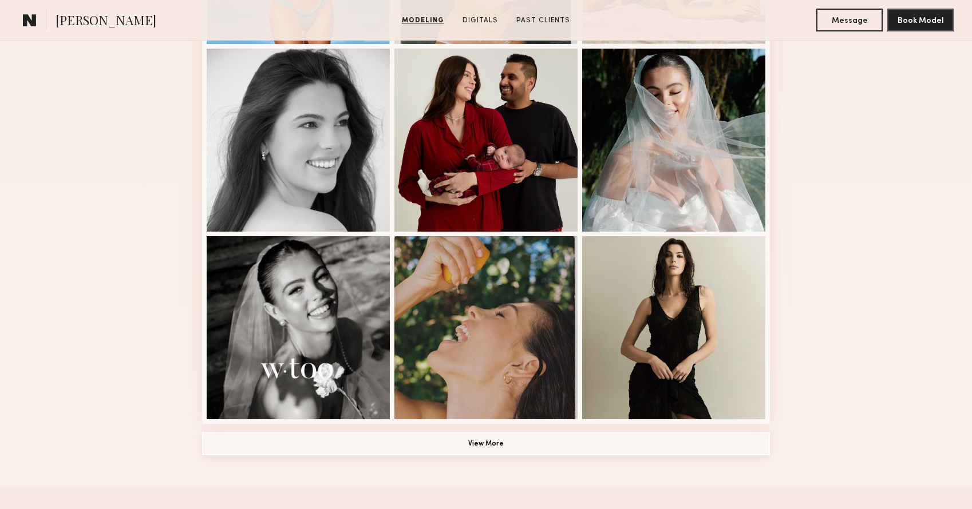
click at [429, 448] on button "View More" at bounding box center [486, 444] width 568 height 23
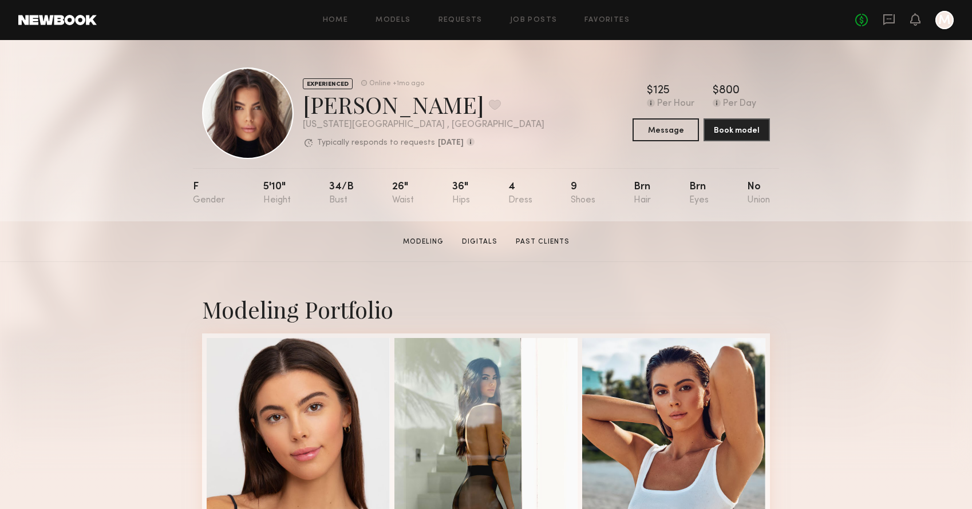
scroll to position [0, 0]
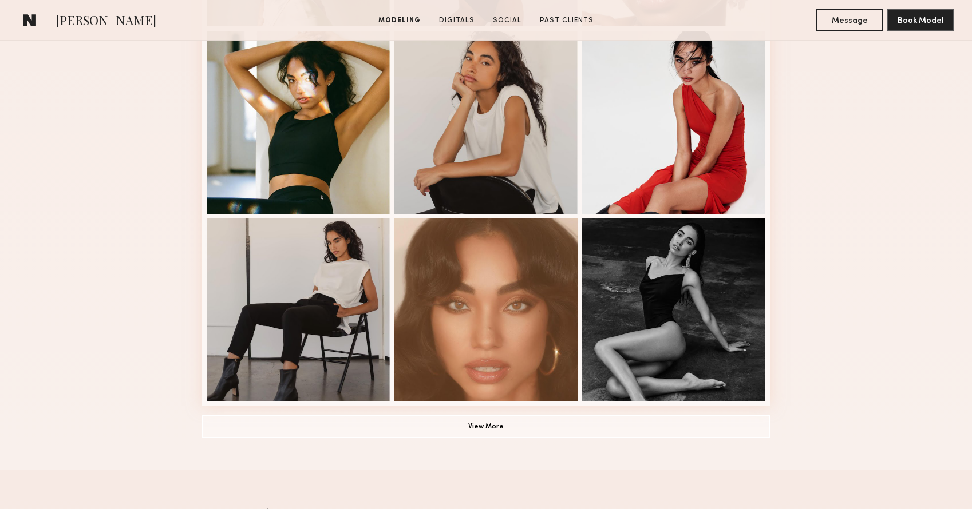
scroll to position [686, 0]
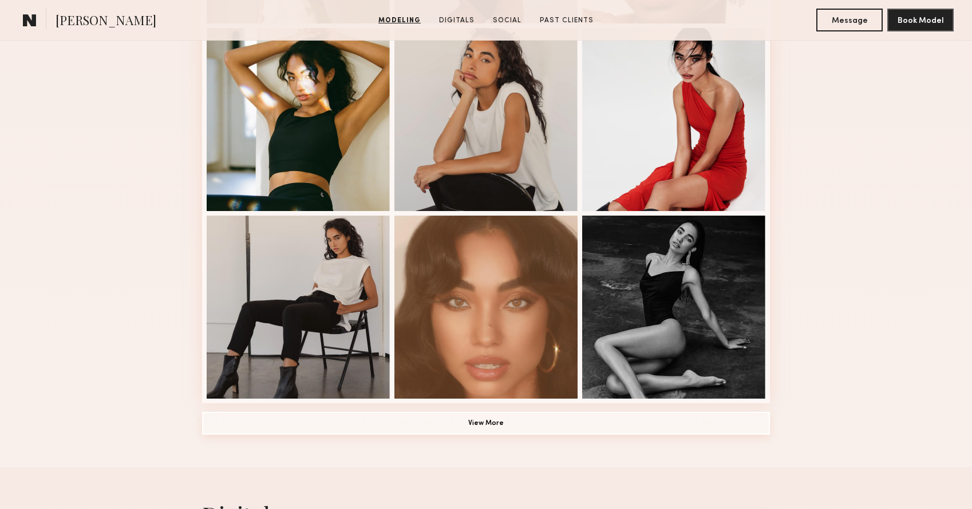
click at [375, 421] on button "View More" at bounding box center [486, 423] width 568 height 23
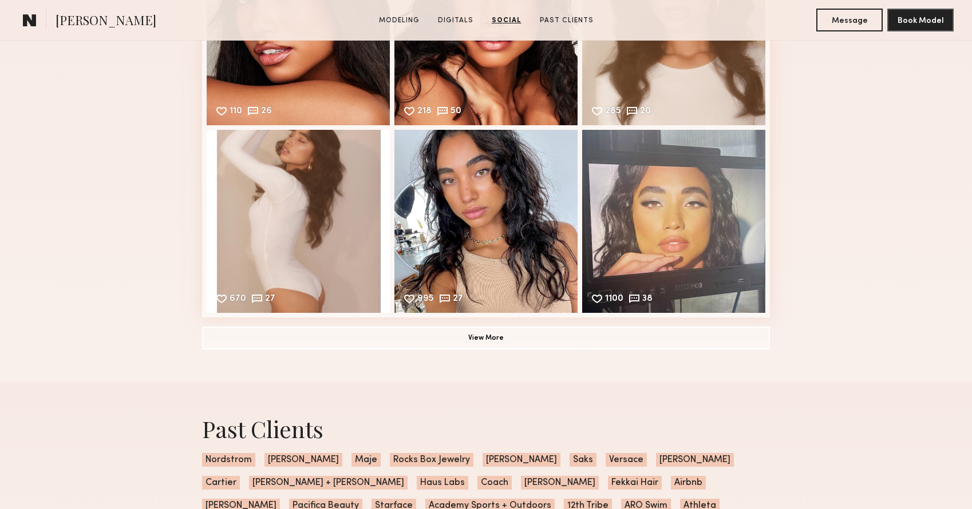
scroll to position [2527, 0]
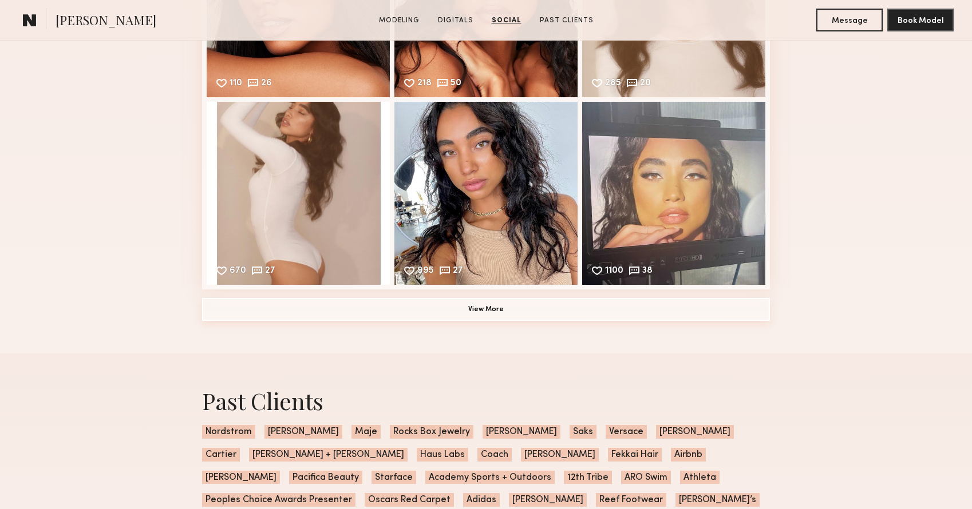
click at [306, 312] on button "View More" at bounding box center [486, 309] width 568 height 23
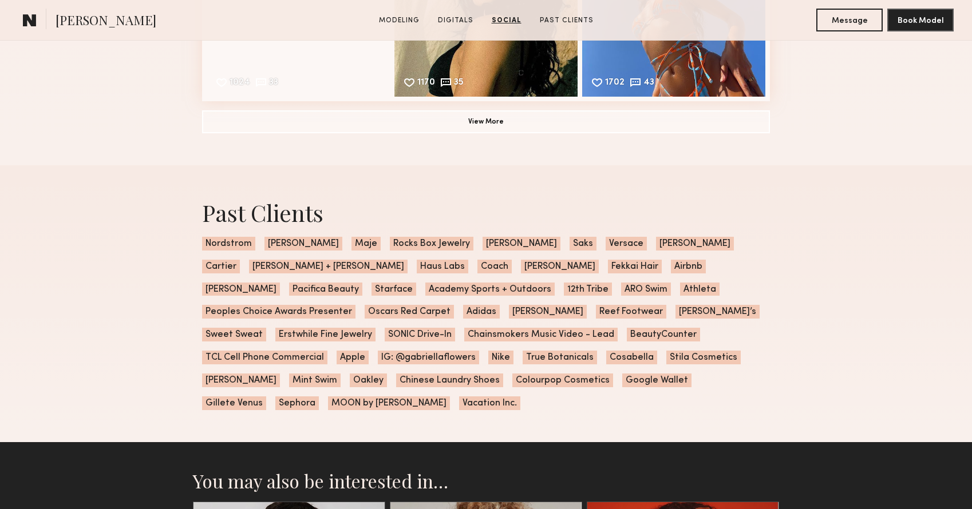
scroll to position [3092, 0]
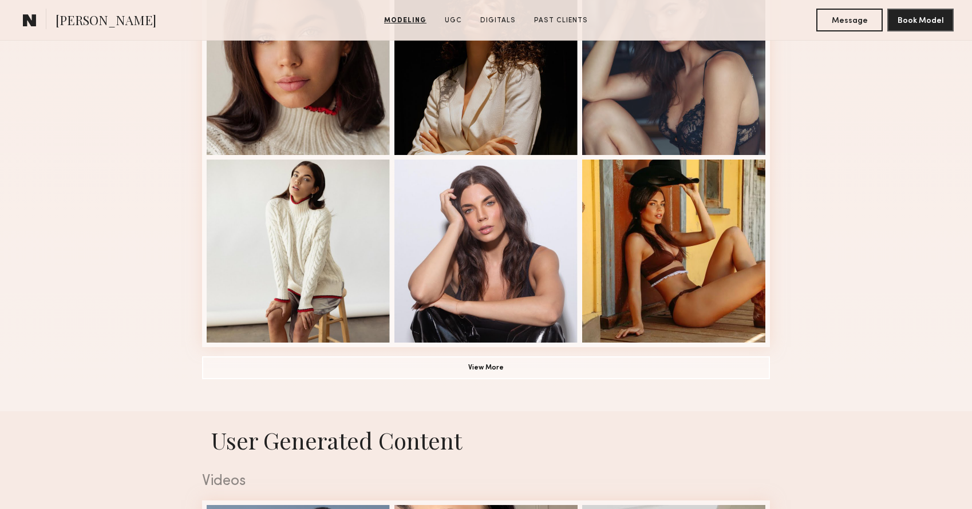
scroll to position [757, 0]
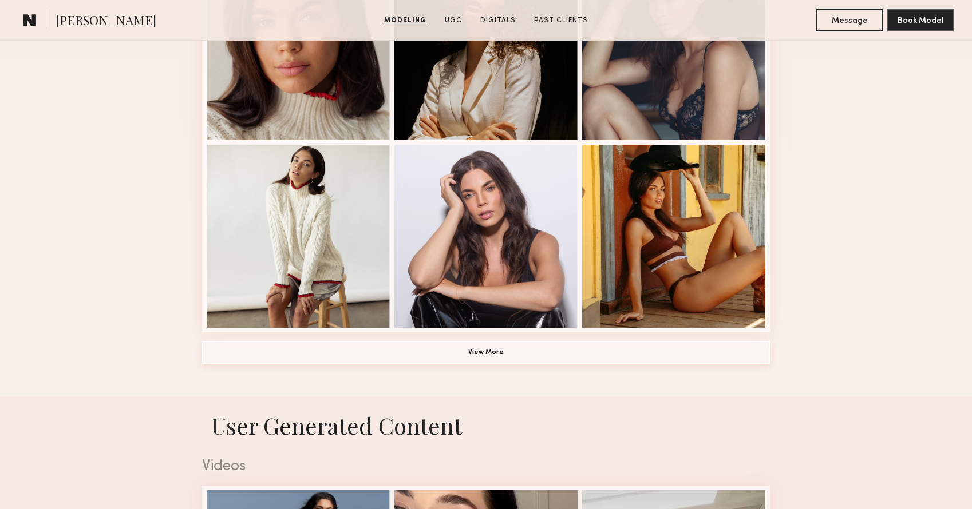
click at [268, 360] on button "View More" at bounding box center [486, 352] width 568 height 23
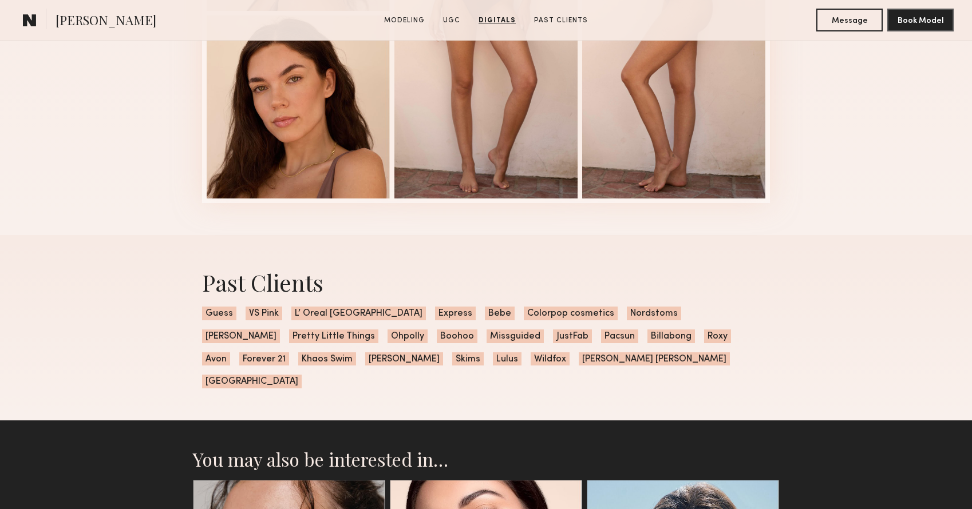
scroll to position [3446, 0]
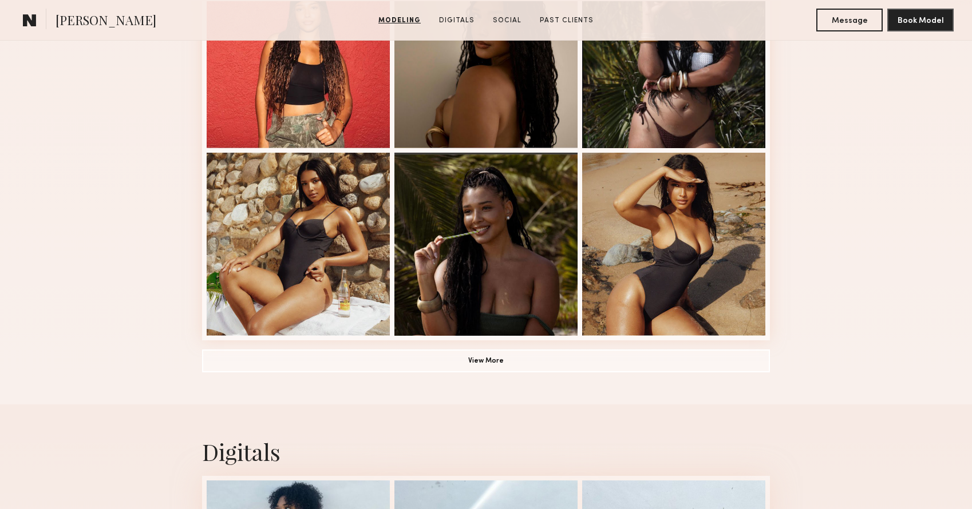
scroll to position [751, 0]
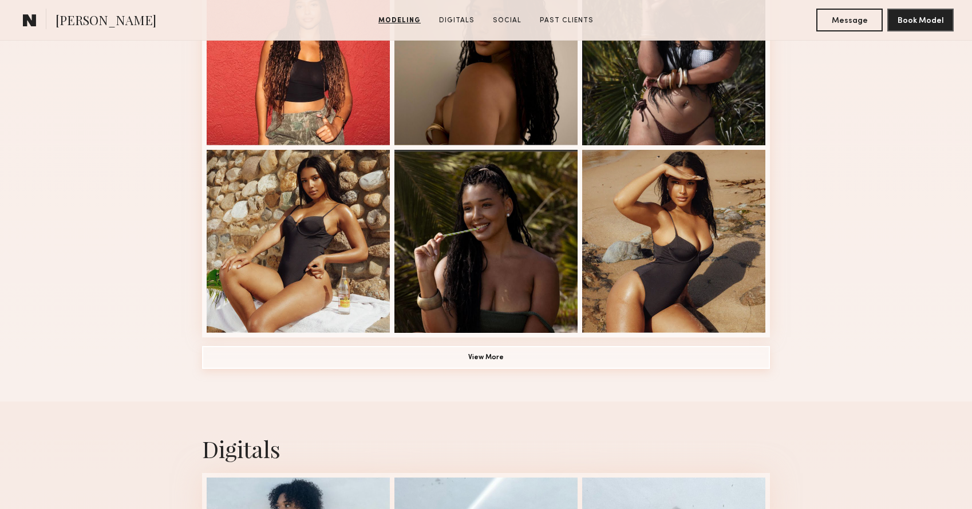
click at [464, 353] on button "View More" at bounding box center [486, 357] width 568 height 23
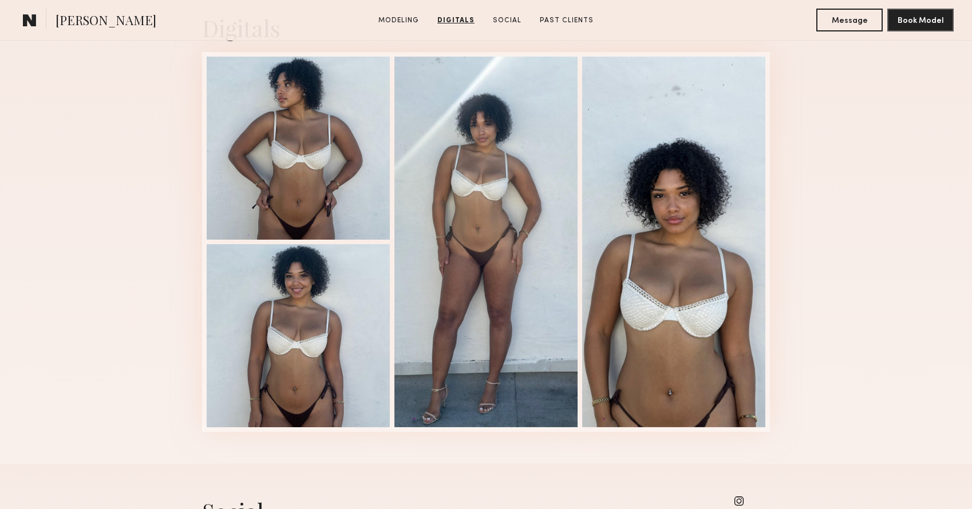
scroll to position [1694, 0]
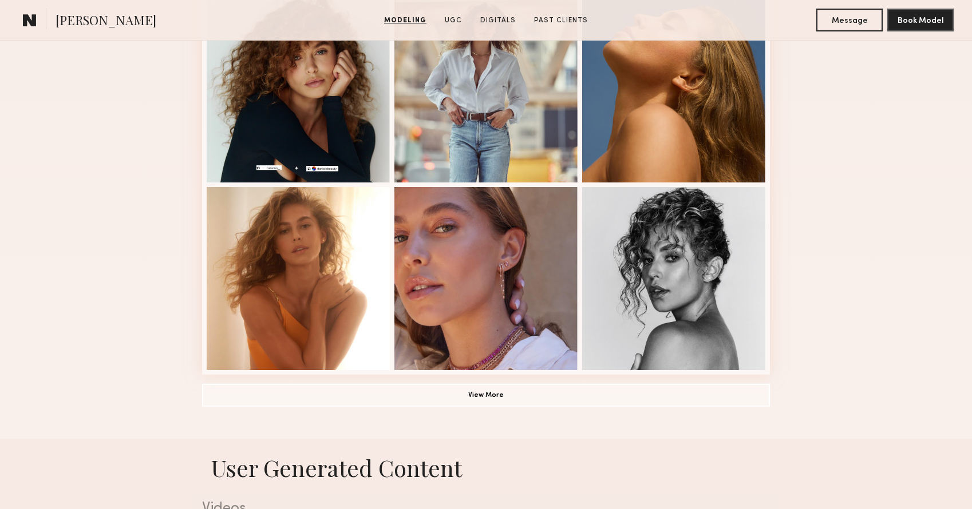
scroll to position [718, 0]
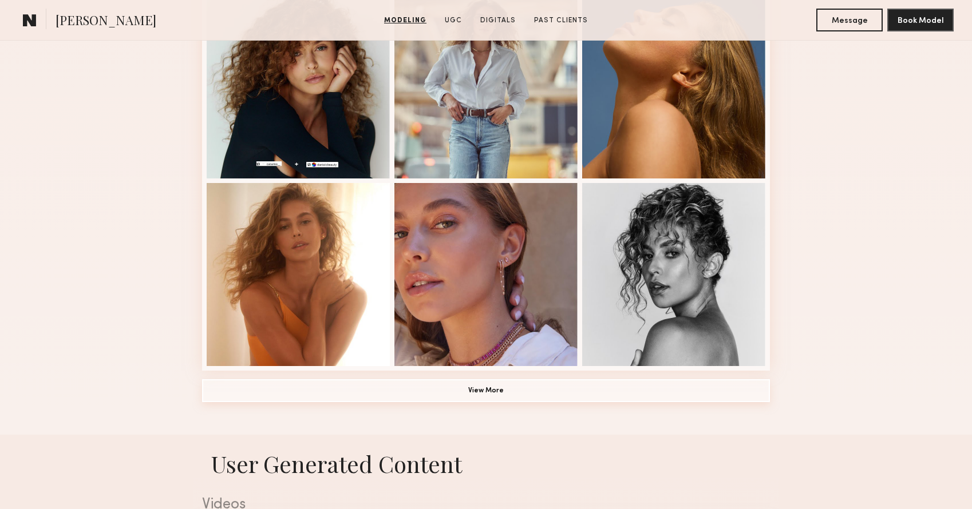
click at [270, 391] on button "View More" at bounding box center [486, 390] width 568 height 23
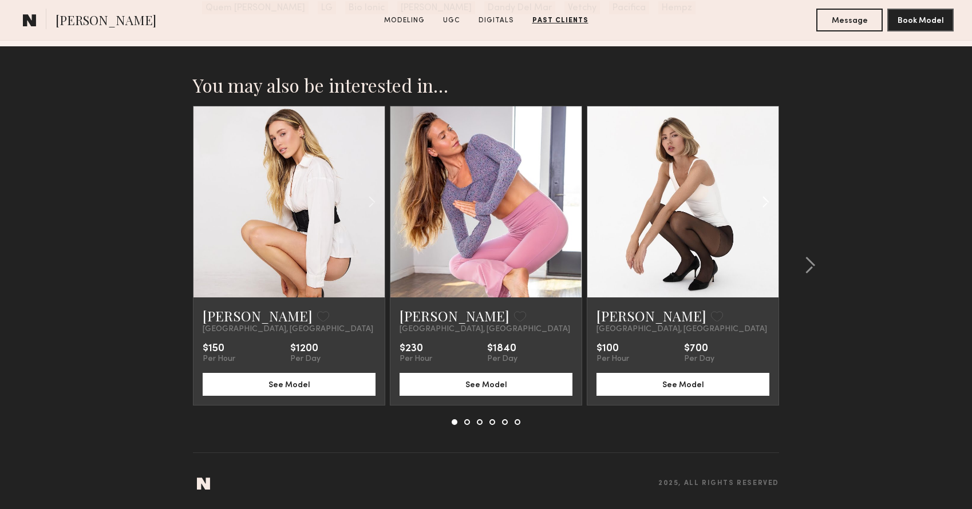
scroll to position [3175, 0]
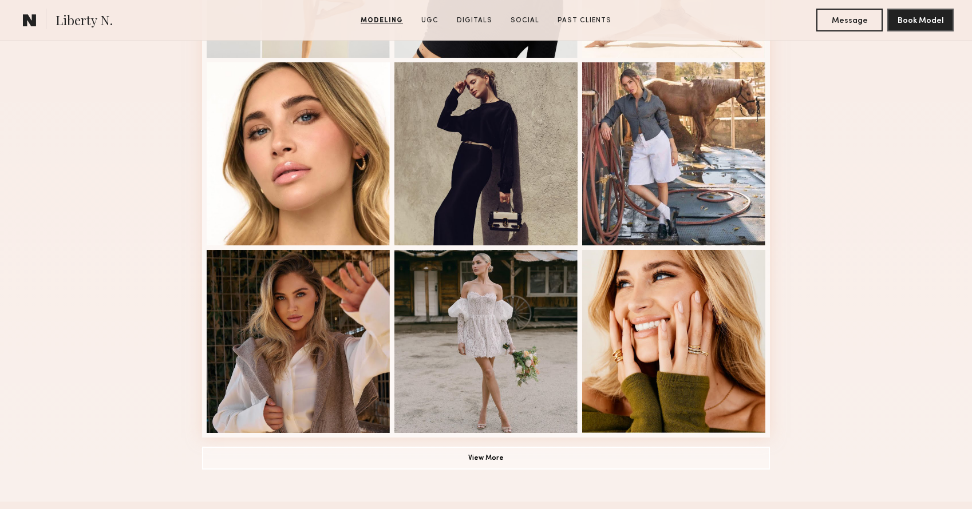
scroll to position [654, 0]
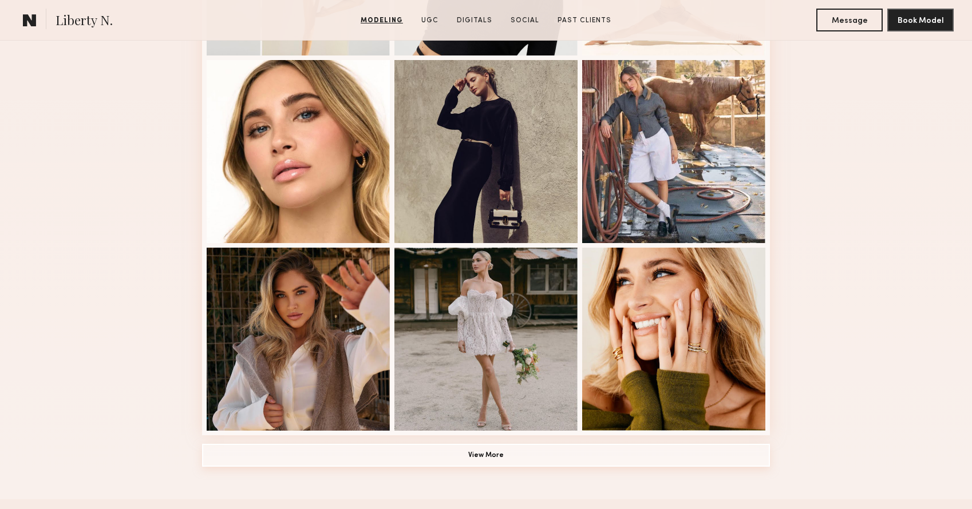
click at [509, 451] on button "View More" at bounding box center [486, 455] width 568 height 23
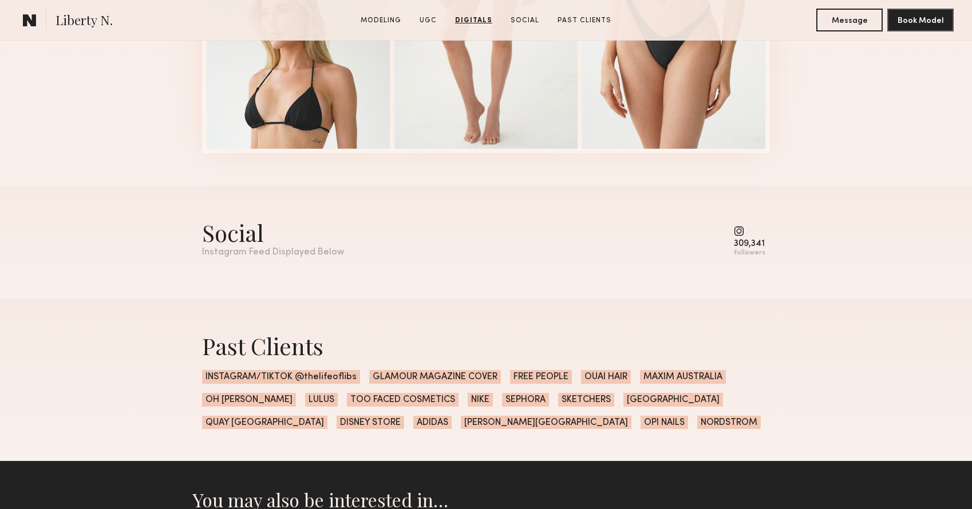
scroll to position [3674, 0]
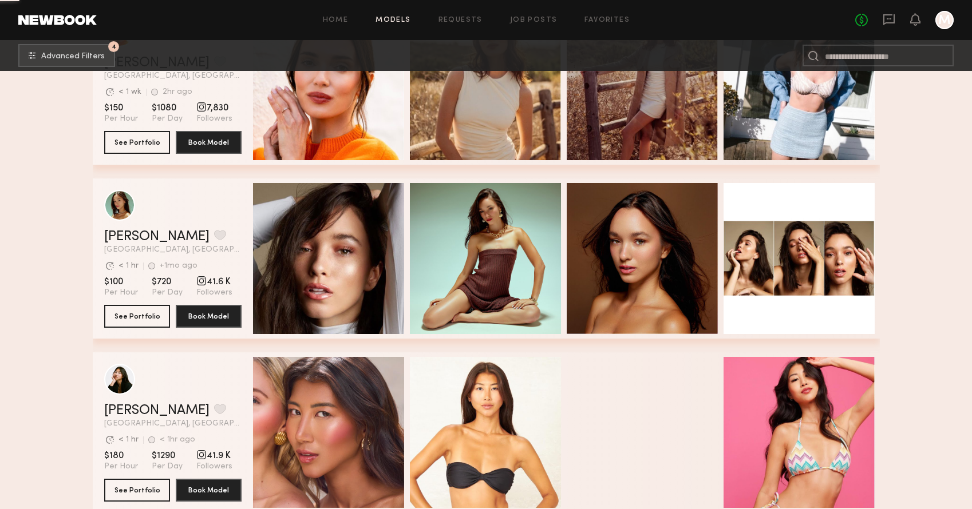
scroll to position [34729, 0]
